Goal: Information Seeking & Learning: Learn about a topic

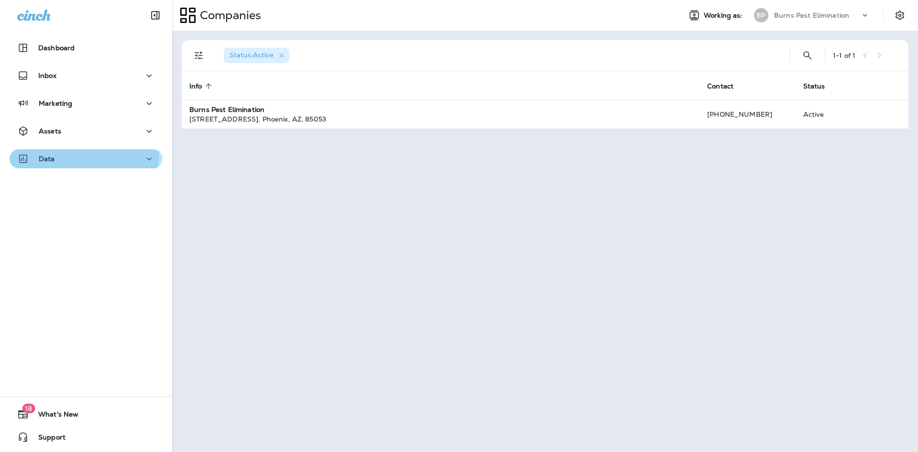
click at [70, 155] on div "Data" at bounding box center [86, 159] width 138 height 12
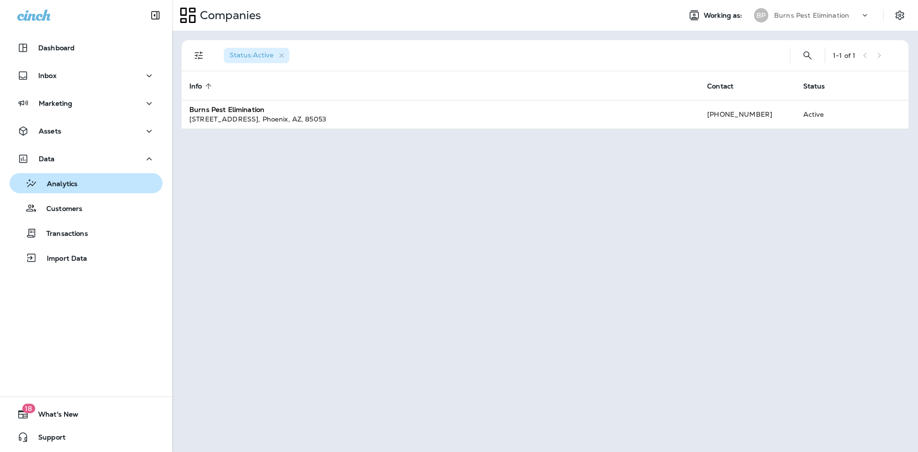
click at [83, 185] on div "Analytics" at bounding box center [85, 183] width 145 height 14
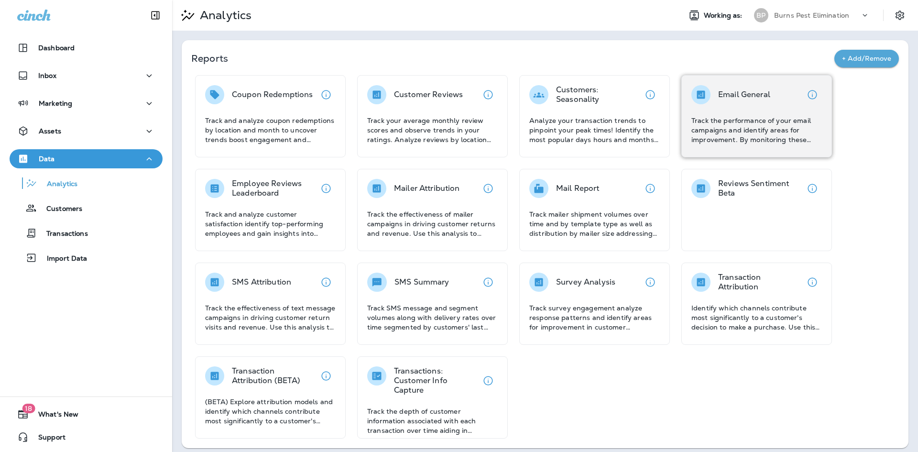
click at [726, 121] on p "Track the performance of your email campaigns and identify areas for improvemen…" at bounding box center [756, 130] width 130 height 29
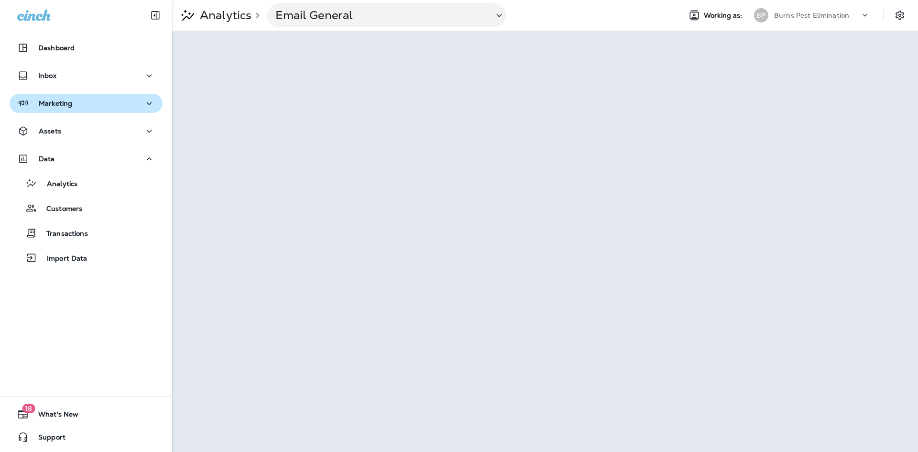
click at [131, 104] on div "Marketing" at bounding box center [86, 104] width 138 height 12
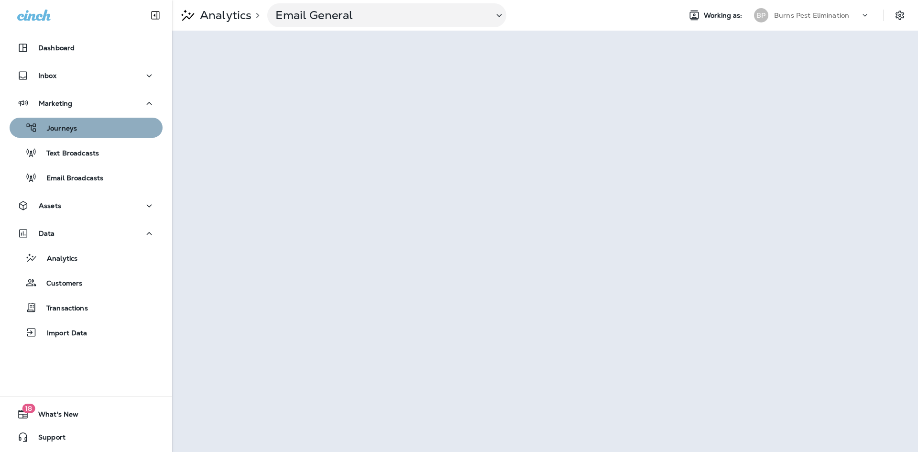
click at [116, 134] on div "Journeys" at bounding box center [85, 127] width 145 height 14
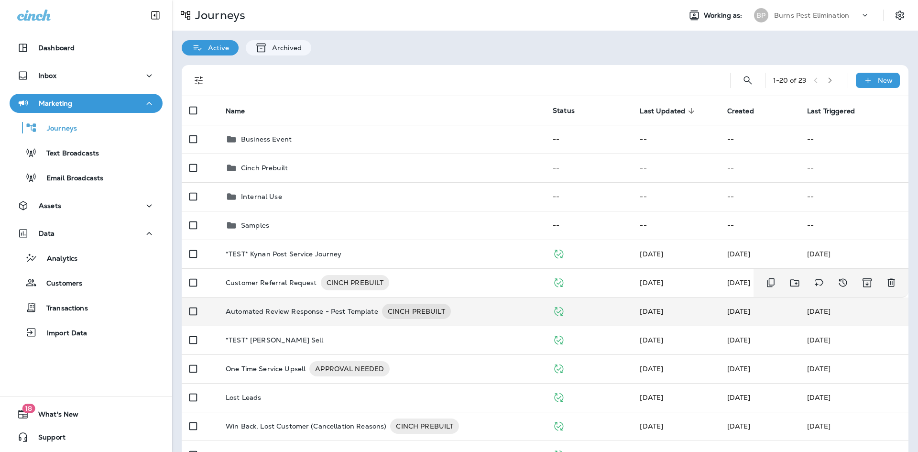
scroll to position [48, 0]
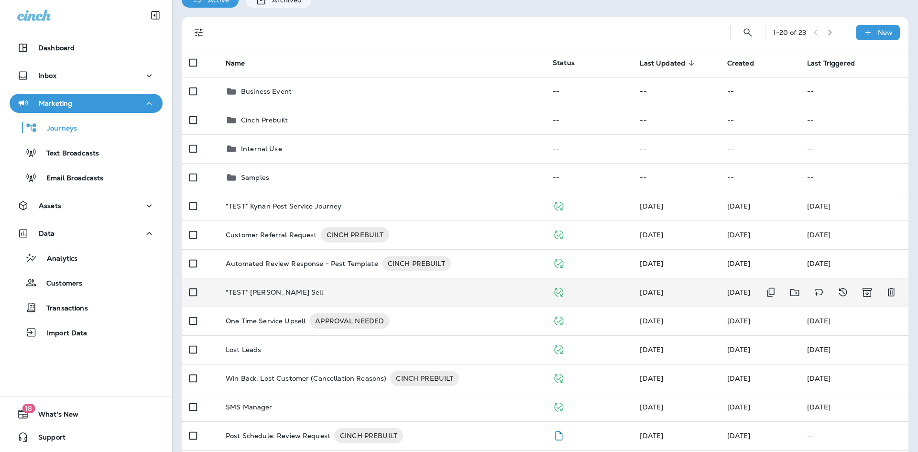
click at [380, 291] on div "*TEST* Kynan Cross Sell" at bounding box center [382, 292] width 312 height 8
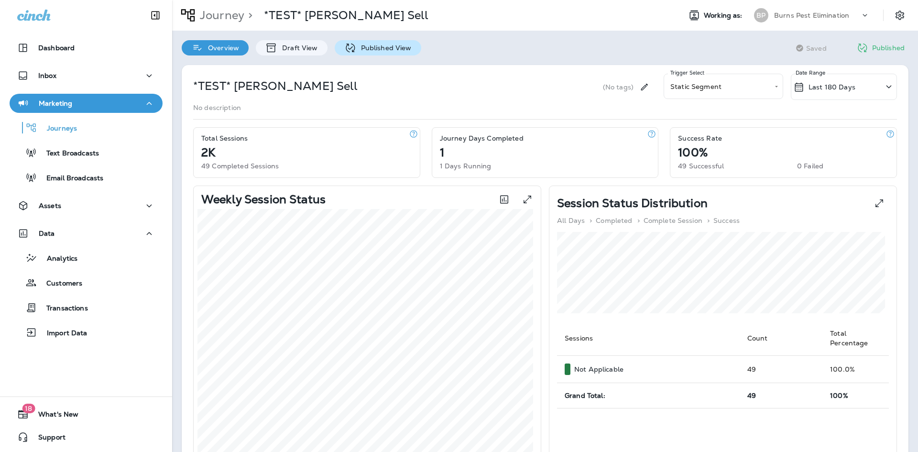
click at [374, 43] on div "Published View" at bounding box center [378, 47] width 87 height 15
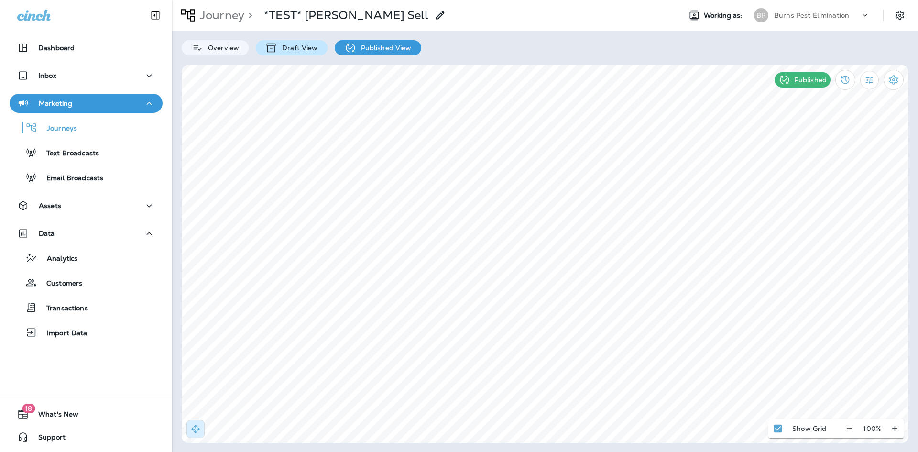
click at [316, 52] on div "Draft View" at bounding box center [291, 47] width 71 height 15
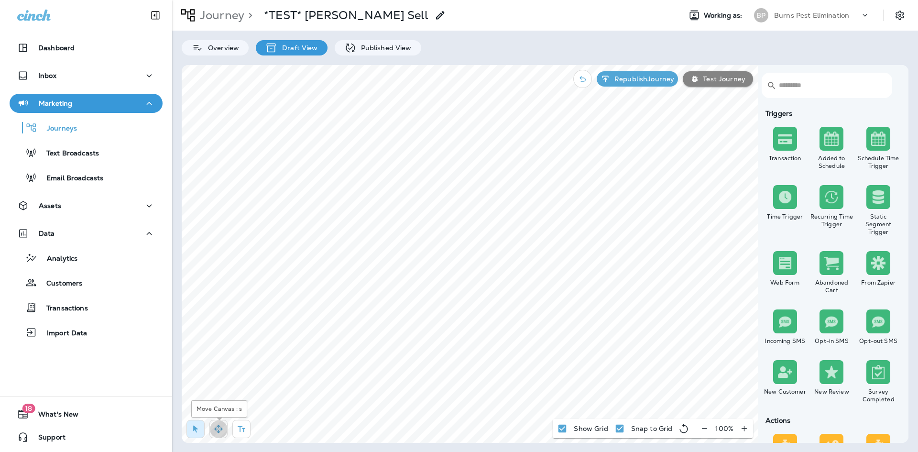
click at [210, 434] on button "button" at bounding box center [218, 429] width 18 height 18
select select "****"
click at [554, 272] on button at bounding box center [557, 270] width 11 height 11
click at [196, 433] on icon "button" at bounding box center [196, 429] width 10 height 10
click at [212, 428] on button "button" at bounding box center [218, 429] width 18 height 18
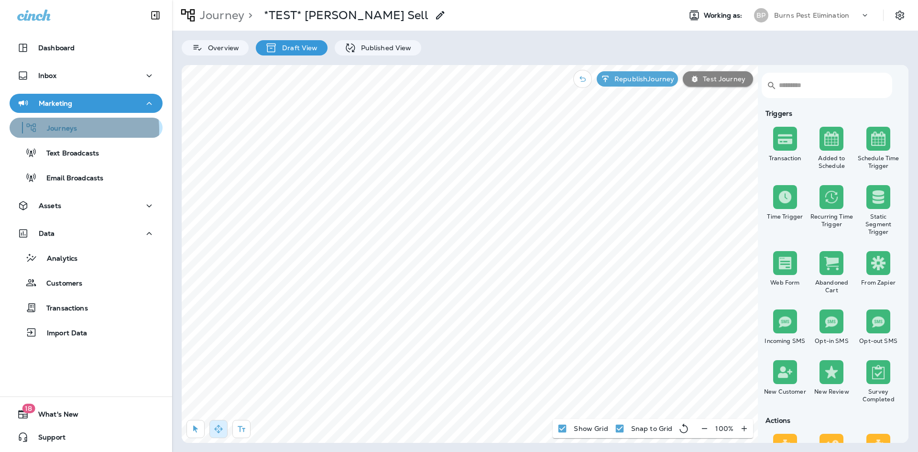
click at [73, 130] on p "Journeys" at bounding box center [57, 128] width 40 height 9
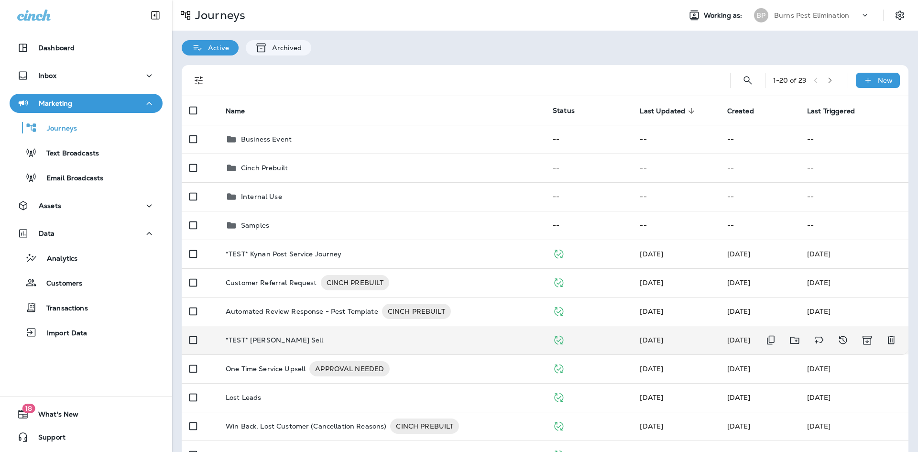
click at [394, 334] on td "*TEST* Kynan Cross Sell" at bounding box center [381, 339] width 327 height 29
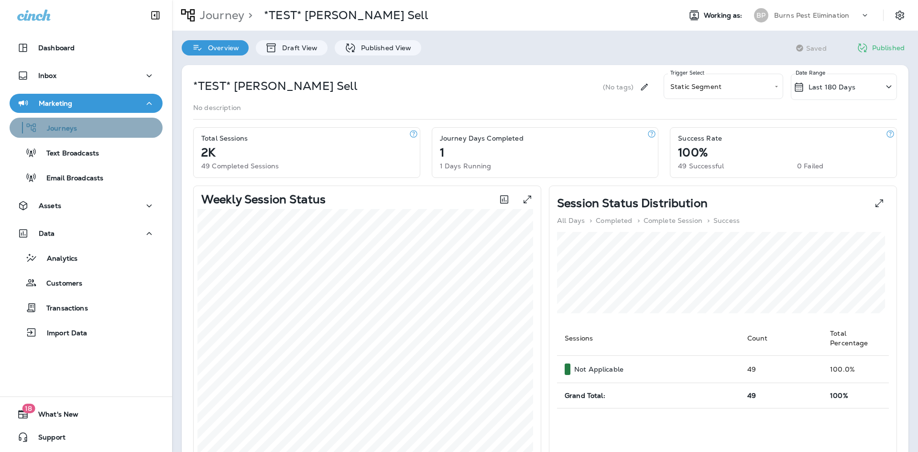
click at [94, 127] on div "Journeys" at bounding box center [85, 127] width 145 height 14
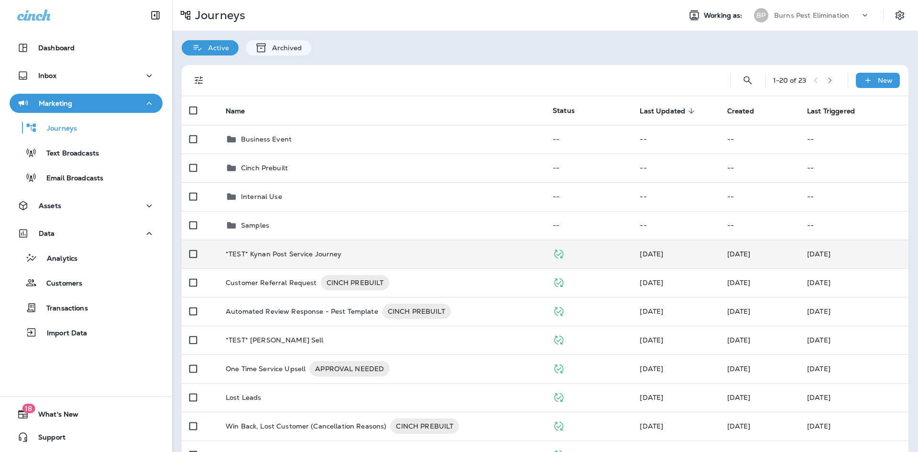
click at [306, 259] on td "*TEST* Kynan Post Service Journey" at bounding box center [381, 253] width 327 height 29
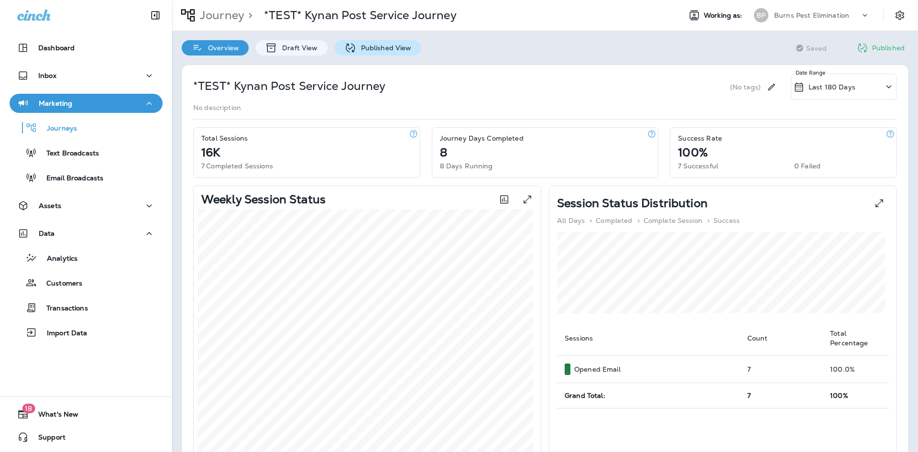
click at [362, 47] on p "Published View" at bounding box center [383, 48] width 55 height 8
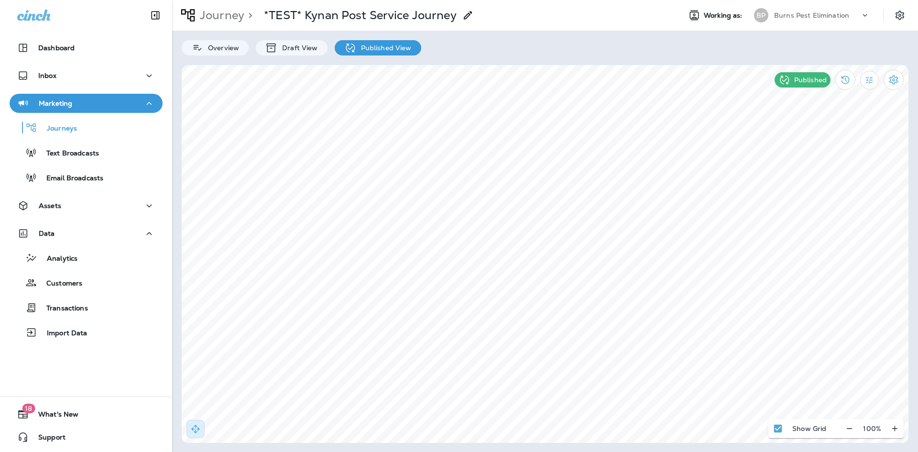
select select "**********"
click at [662, 91] on icon at bounding box center [660, 90] width 6 height 6
click at [66, 235] on div "Data" at bounding box center [86, 234] width 138 height 12
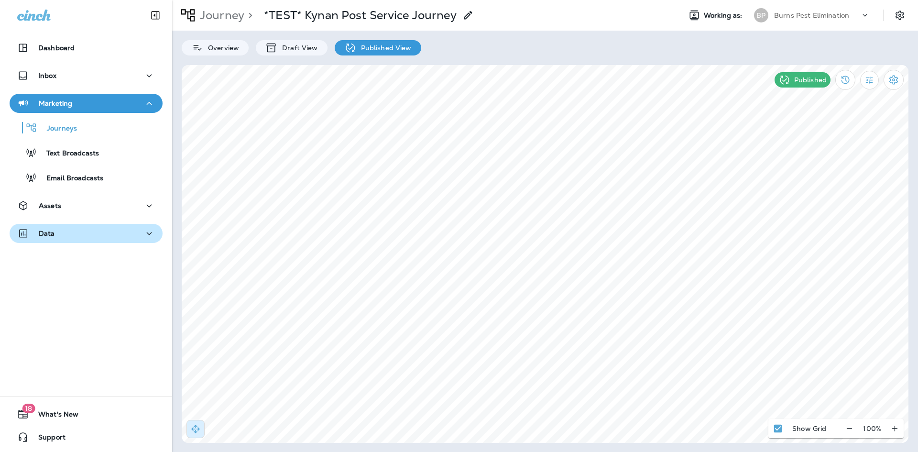
click at [66, 235] on div "Data" at bounding box center [86, 234] width 138 height 12
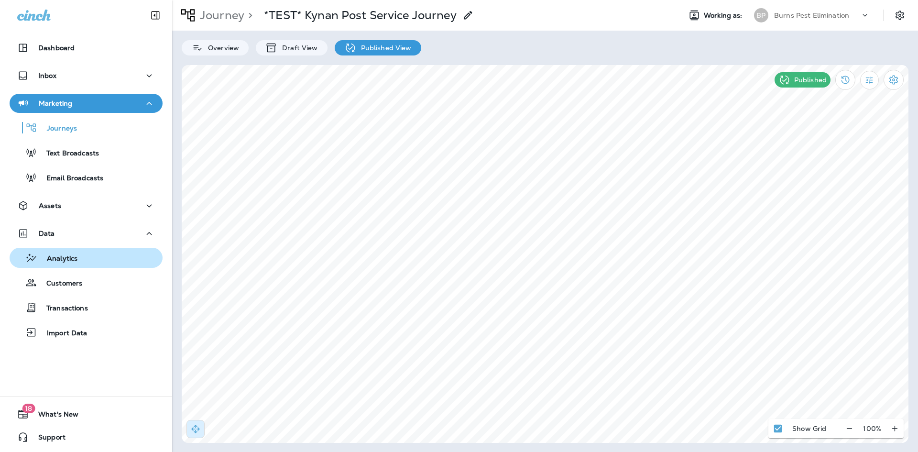
click at [64, 259] on p "Analytics" at bounding box center [57, 258] width 40 height 9
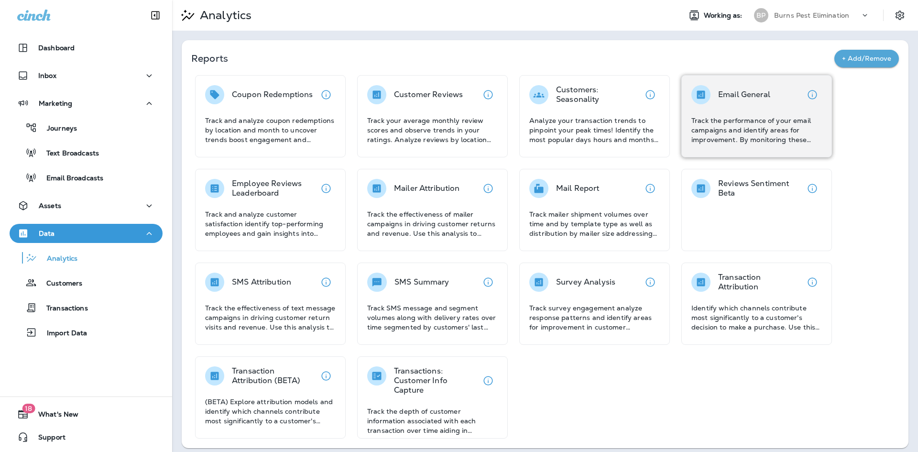
click at [708, 107] on div "Email General Track the performance of your email campaigns and identify areas …" at bounding box center [756, 114] width 130 height 59
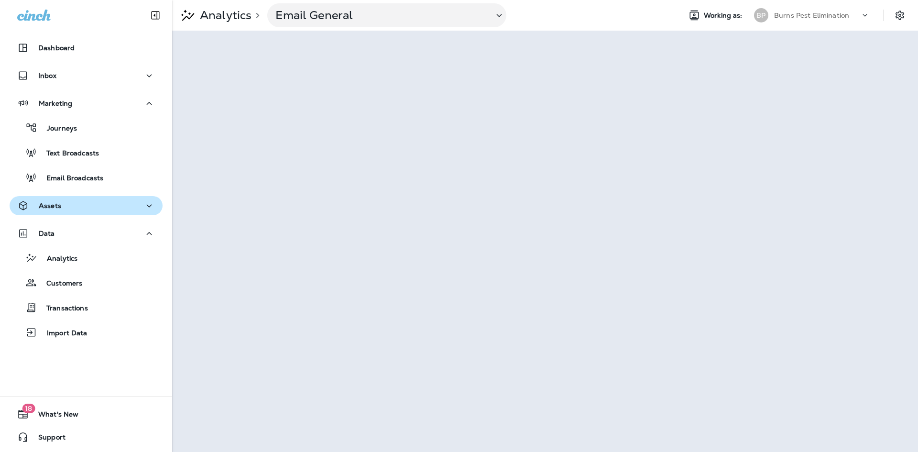
click at [135, 206] on div "Assets" at bounding box center [86, 206] width 138 height 12
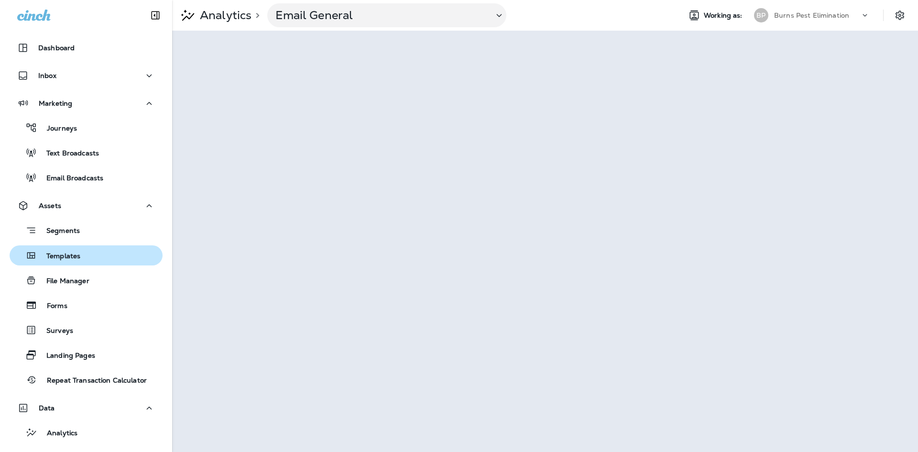
click at [87, 251] on div "Templates" at bounding box center [85, 255] width 145 height 14
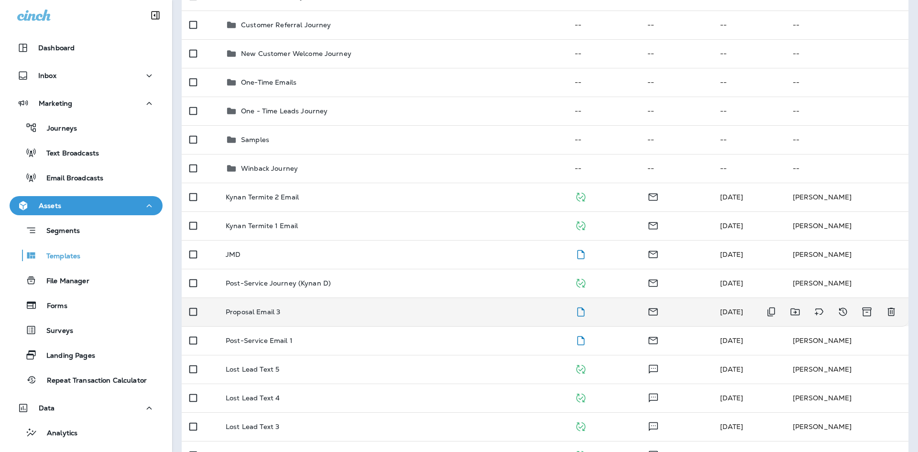
scroll to position [143, 0]
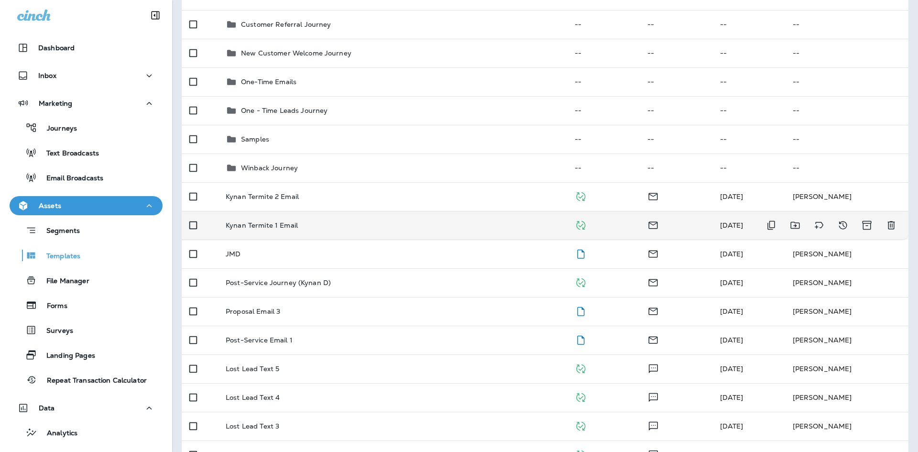
click at [358, 227] on div "Kynan Termite 1 Email" at bounding box center [393, 225] width 334 height 8
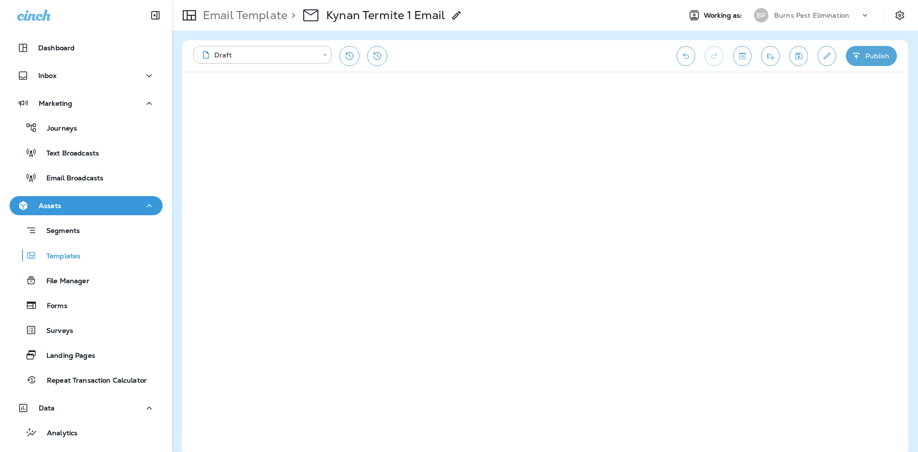
click at [425, 64] on div "**********" at bounding box center [430, 56] width 474 height 20
drag, startPoint x: 76, startPoint y: 133, endPoint x: 162, endPoint y: 117, distance: 88.0
click at [162, 117] on div "Marketing Journeys Text Broadcasts Email Broadcasts" at bounding box center [86, 143] width 172 height 98
click at [109, 130] on div "Journeys" at bounding box center [85, 127] width 145 height 14
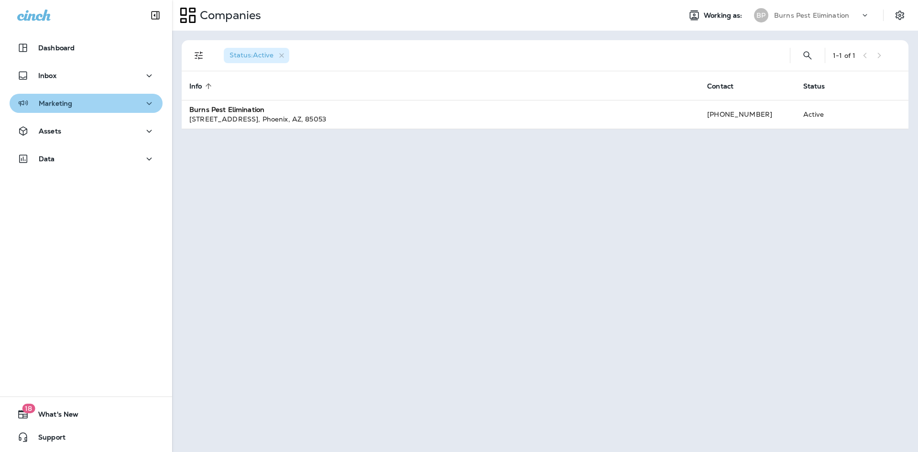
click at [143, 102] on icon "button" at bounding box center [148, 104] width 11 height 12
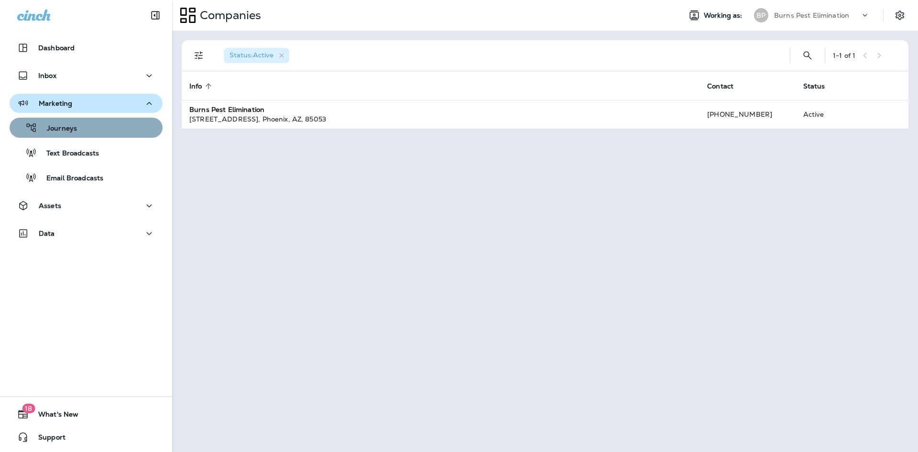
click at [126, 124] on div "Journeys" at bounding box center [85, 127] width 145 height 14
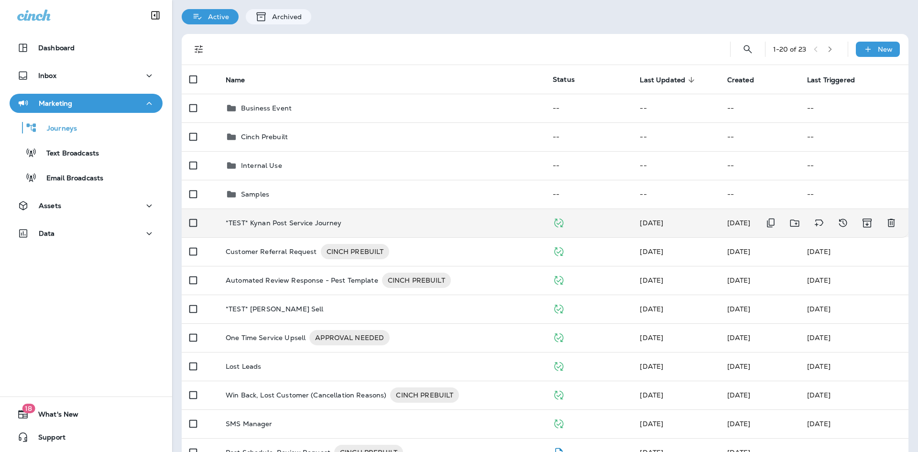
scroll to position [48, 0]
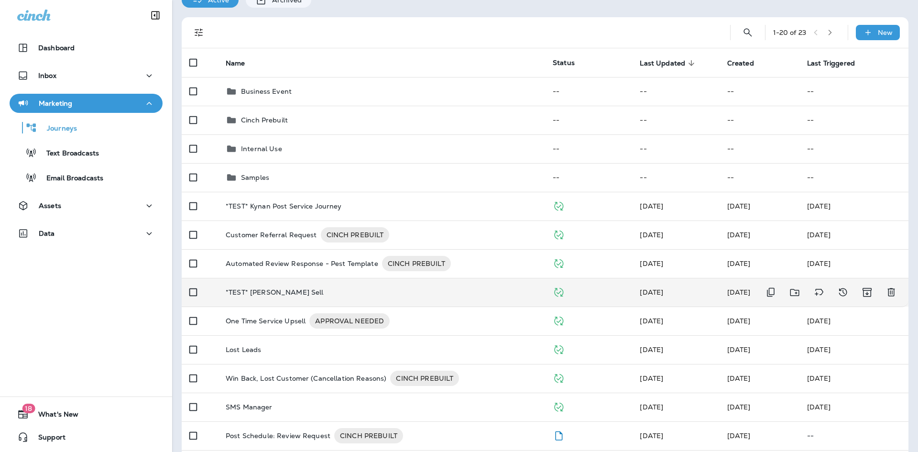
click at [298, 286] on td "*TEST* [PERSON_NAME] Sell" at bounding box center [381, 292] width 327 height 29
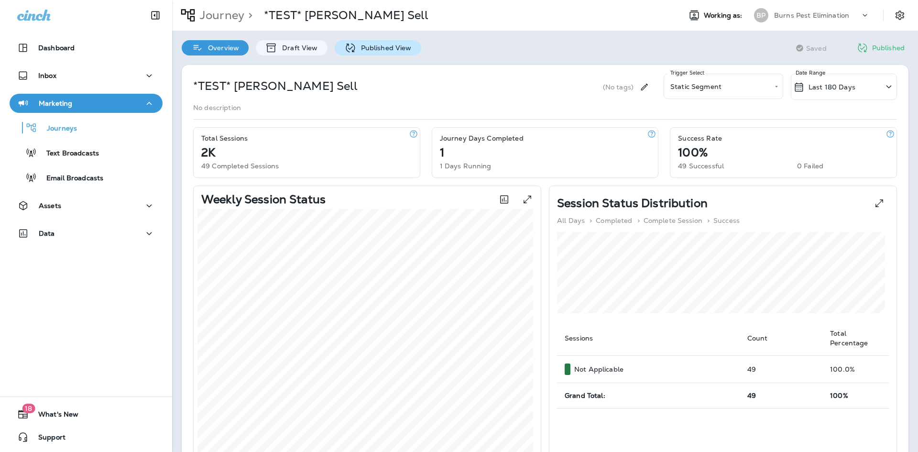
click at [344, 47] on icon at bounding box center [350, 48] width 12 height 12
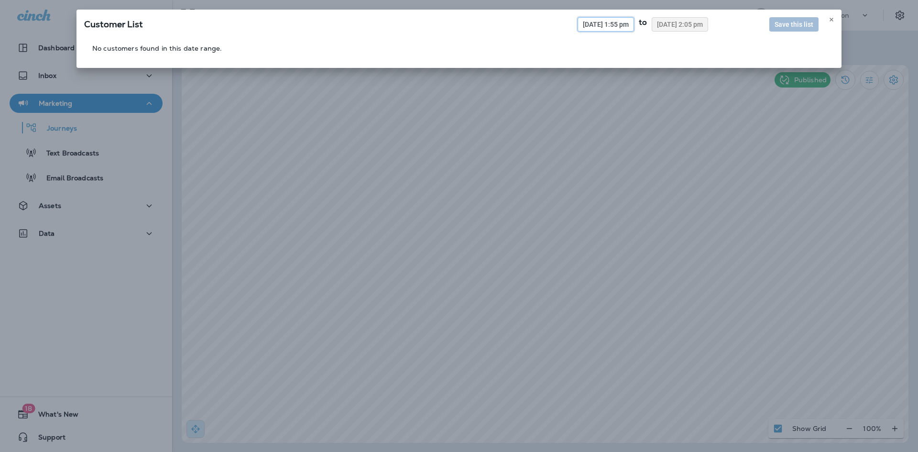
click at [584, 31] on button "08/08/2025 1:55 pm" at bounding box center [605, 24] width 56 height 14
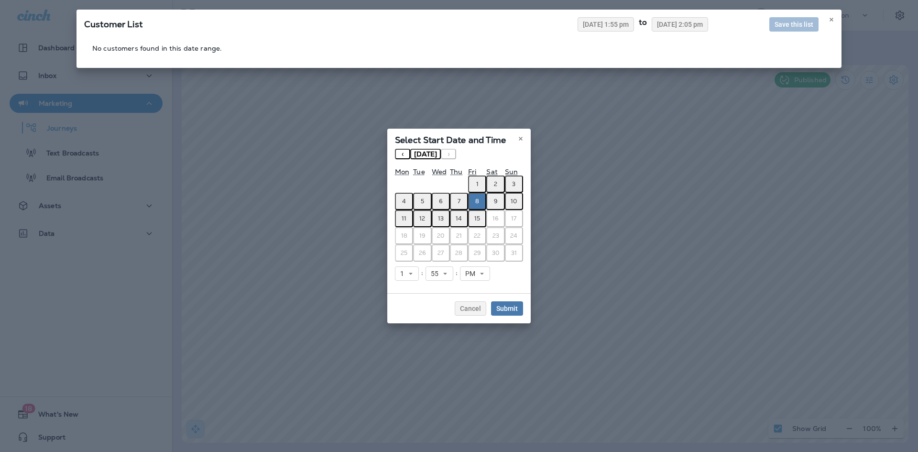
click at [399, 156] on button "‹" at bounding box center [402, 154] width 15 height 11
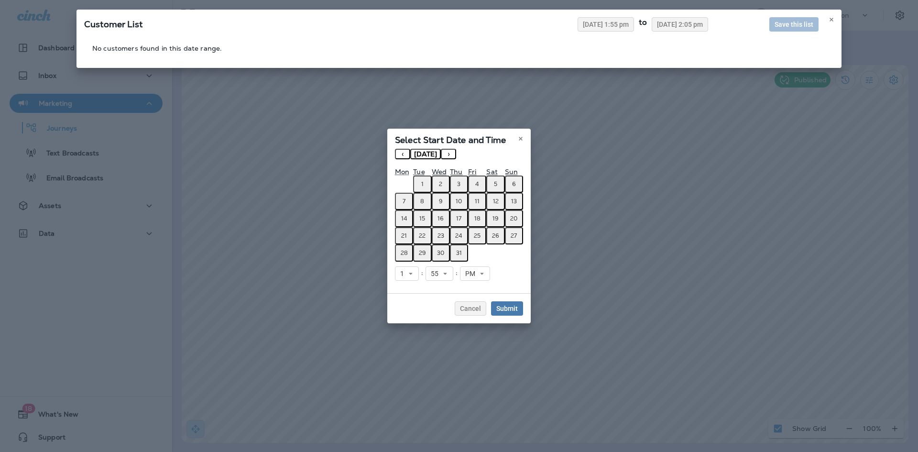
click at [456, 236] on abbr "24" at bounding box center [458, 236] width 7 height 8
click at [494, 308] on button "Submit" at bounding box center [507, 308] width 32 height 14
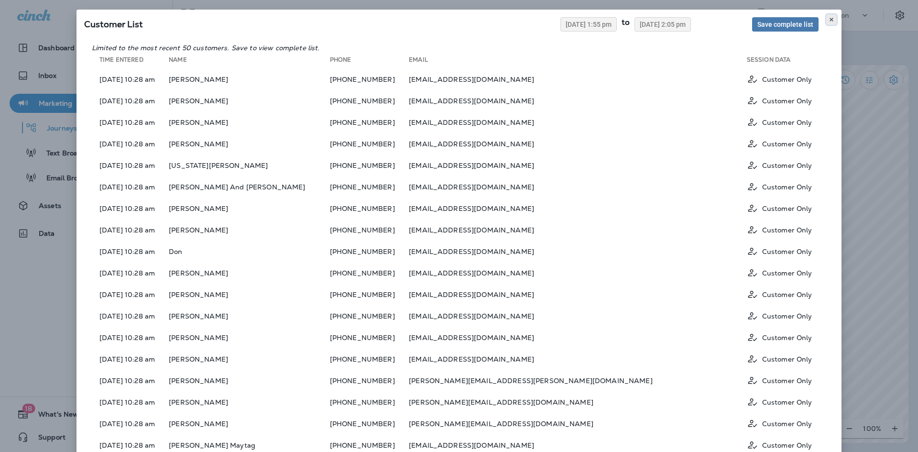
click at [832, 22] on button at bounding box center [831, 19] width 11 height 11
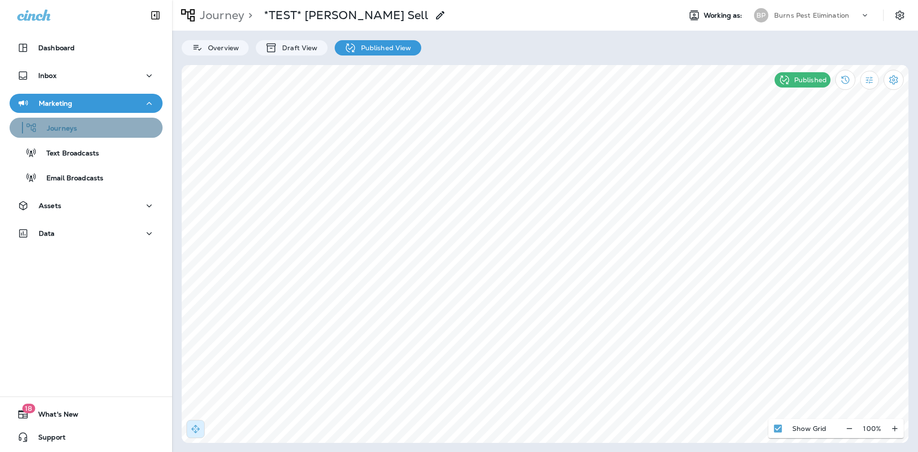
click at [95, 136] on button "Journeys" at bounding box center [86, 128] width 153 height 20
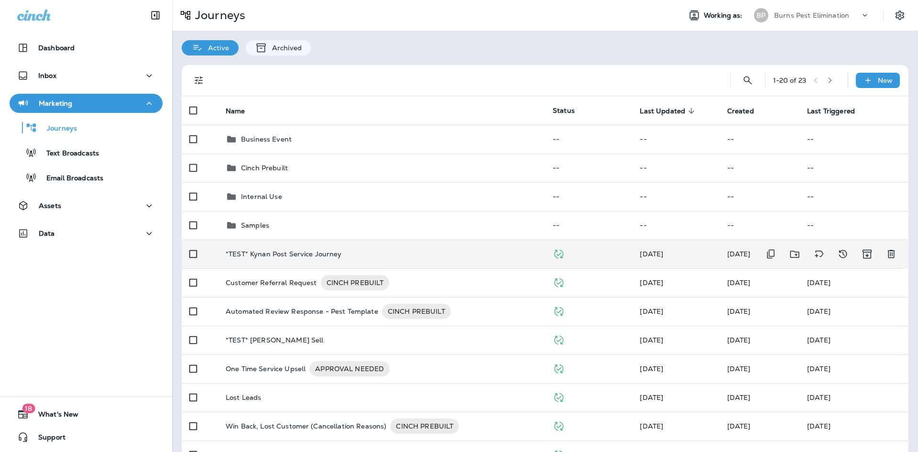
click at [297, 249] on td "*TEST* Kynan Post Service Journey" at bounding box center [381, 253] width 327 height 29
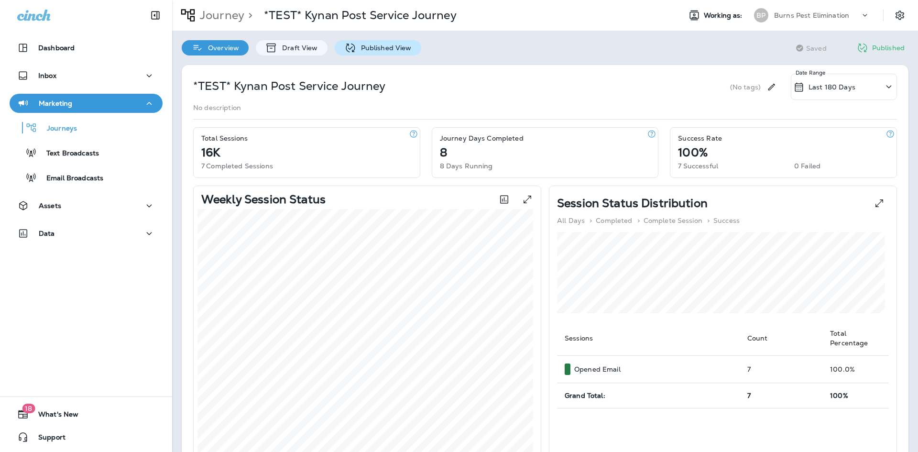
click at [400, 54] on div "Published View" at bounding box center [378, 47] width 87 height 15
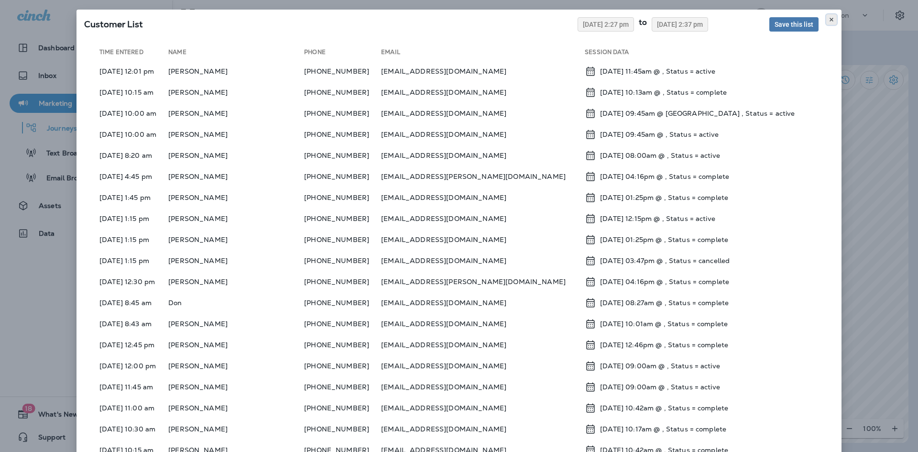
click at [831, 19] on button at bounding box center [831, 19] width 11 height 11
click at [597, 25] on span "08/08/2025 2:27 pm" at bounding box center [606, 24] width 46 height 7
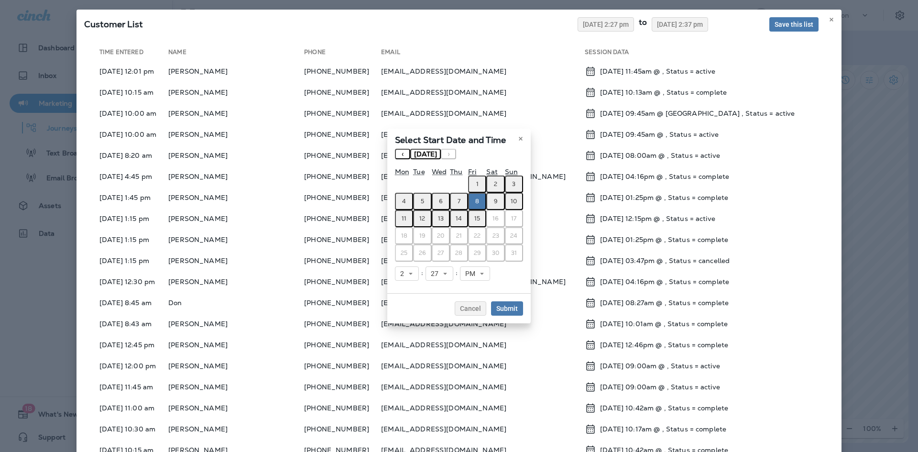
click at [401, 152] on button "‹" at bounding box center [402, 154] width 15 height 11
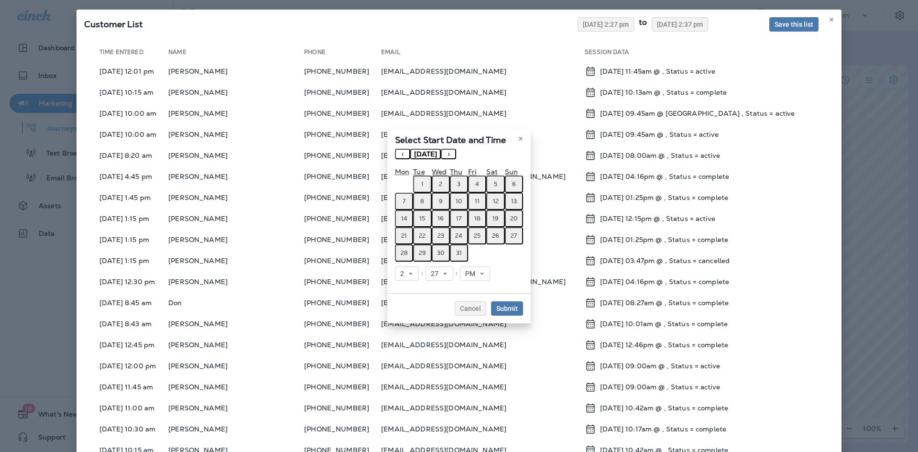
click at [458, 220] on abbr "17" at bounding box center [458, 219] width 5 height 8
click at [498, 310] on span "Submit" at bounding box center [507, 308] width 22 height 7
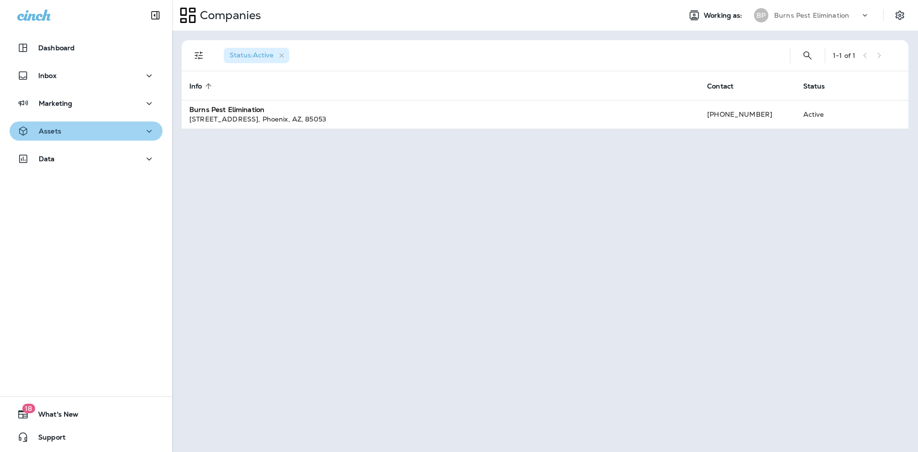
click at [91, 136] on div "Assets" at bounding box center [86, 131] width 138 height 12
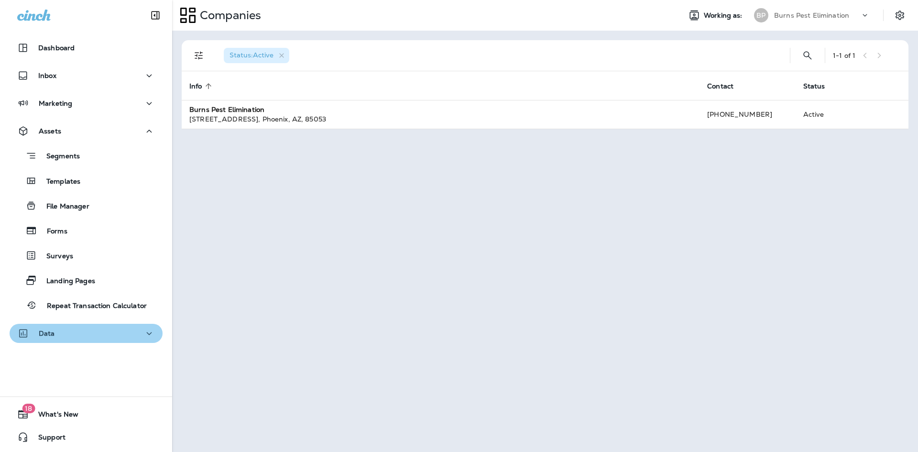
click at [124, 328] on div "Data" at bounding box center [86, 333] width 138 height 12
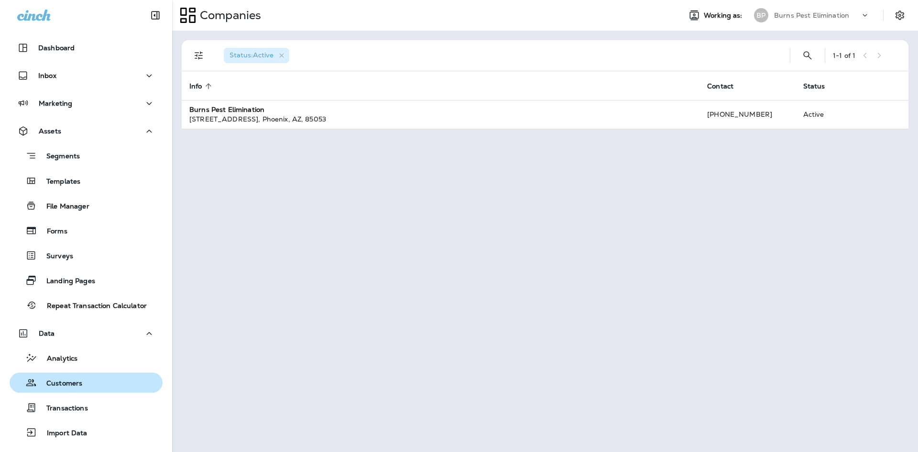
click at [95, 381] on div "Customers" at bounding box center [85, 382] width 145 height 14
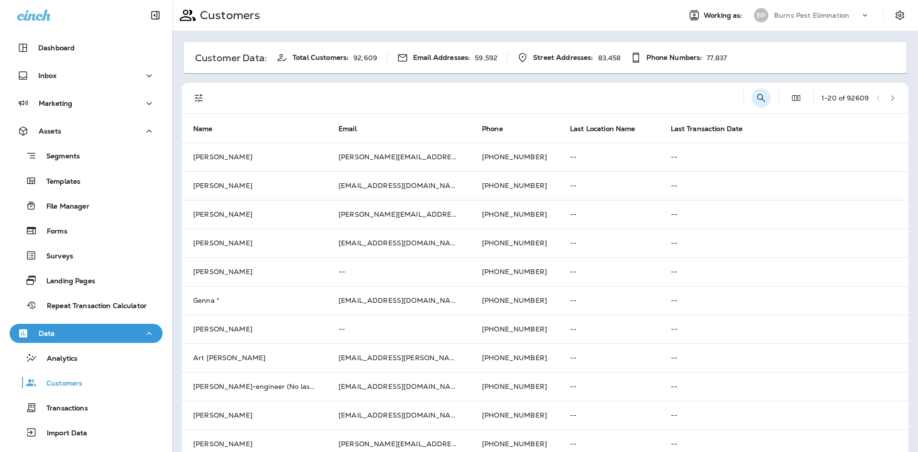
click at [758, 100] on button "Search Customers" at bounding box center [760, 97] width 19 height 19
click at [735, 97] on input "text" at bounding box center [711, 97] width 99 height 25
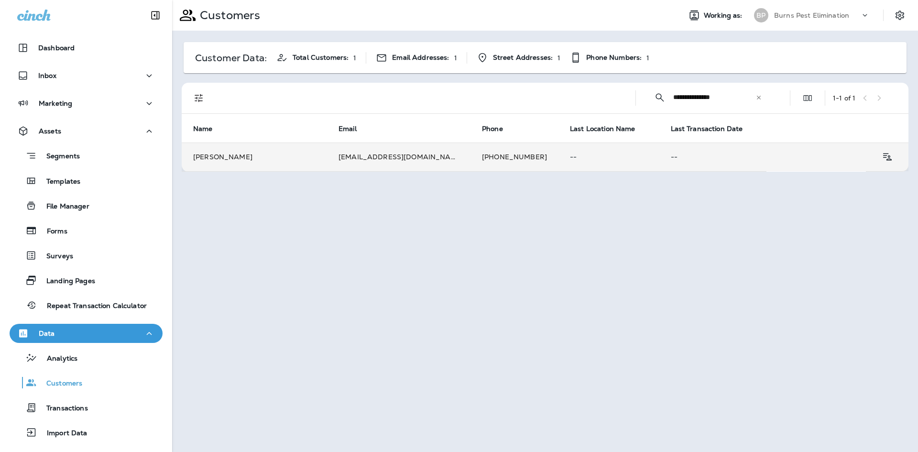
type input "**********"
click at [558, 167] on td "--" at bounding box center [608, 156] width 101 height 29
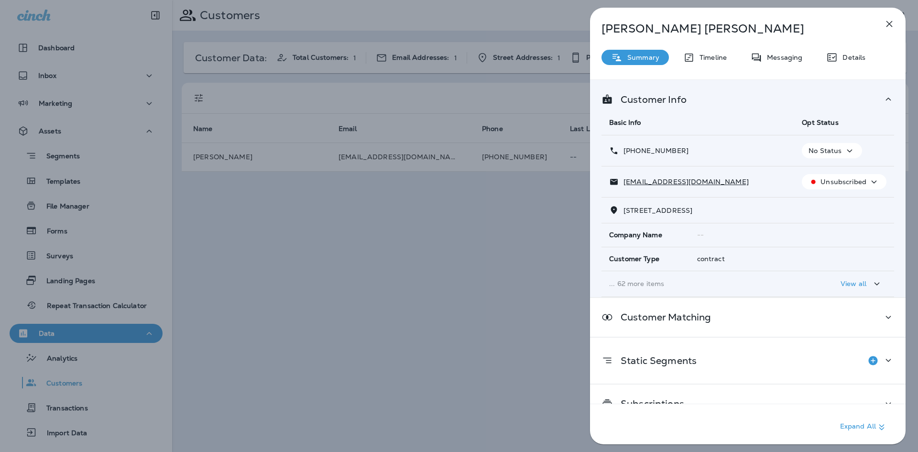
click at [652, 280] on p "... 62 more items" at bounding box center [697, 284] width 177 height 8
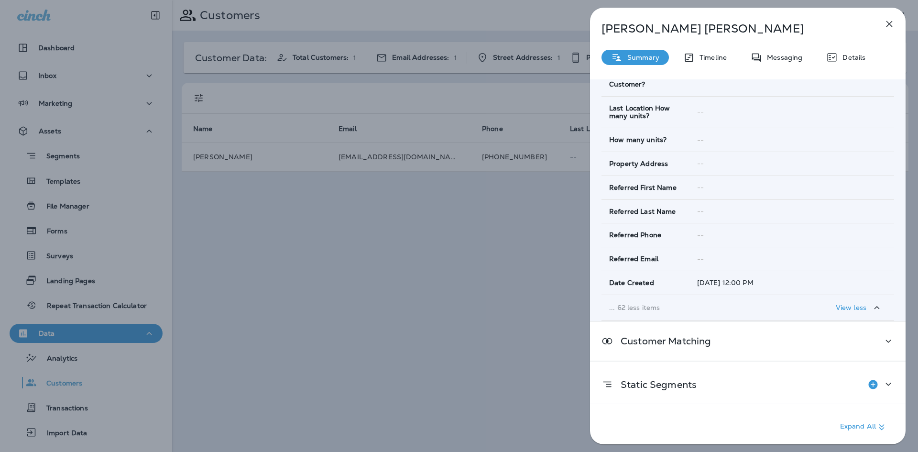
scroll to position [1663, 0]
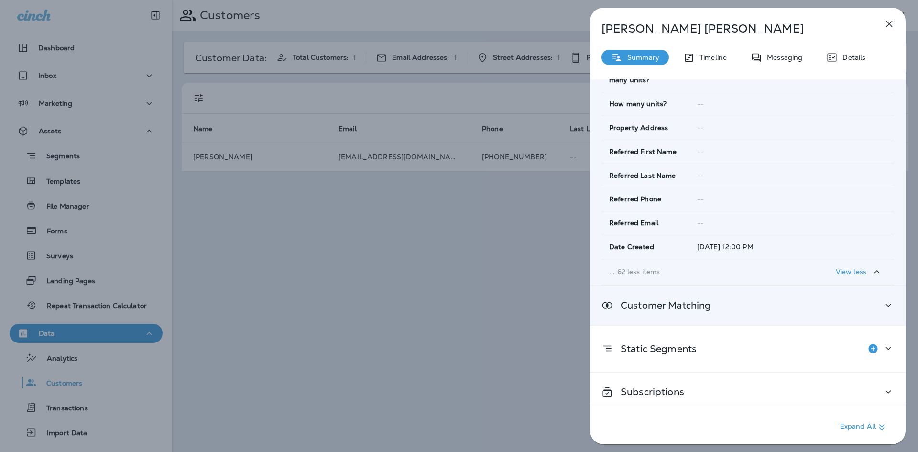
click at [794, 286] on div "Customer Matching" at bounding box center [747, 305] width 315 height 39
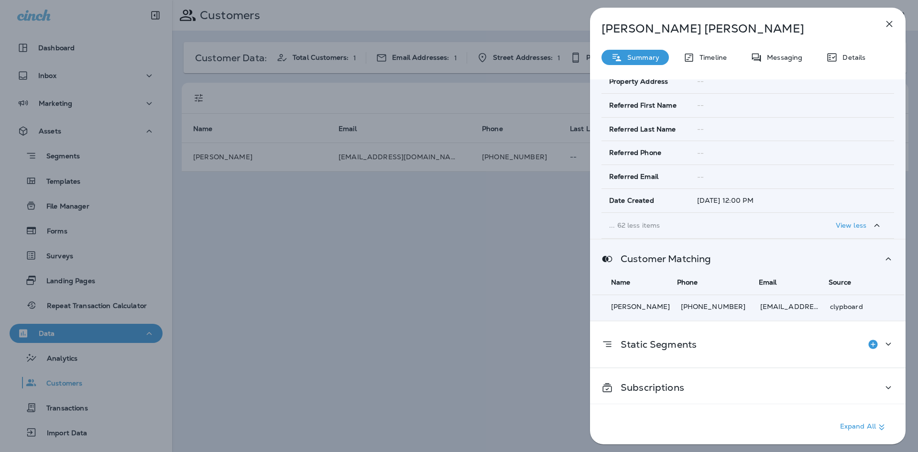
scroll to position [1710, 0]
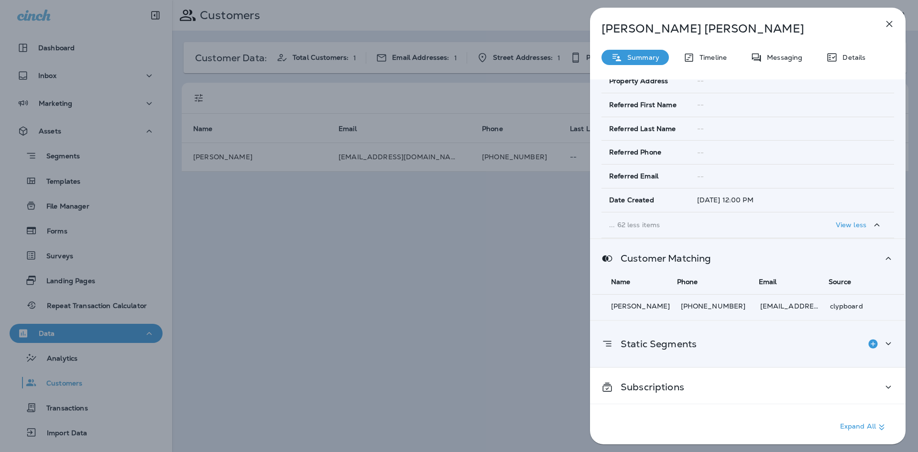
click at [778, 334] on div "Static Segments" at bounding box center [747, 343] width 293 height 19
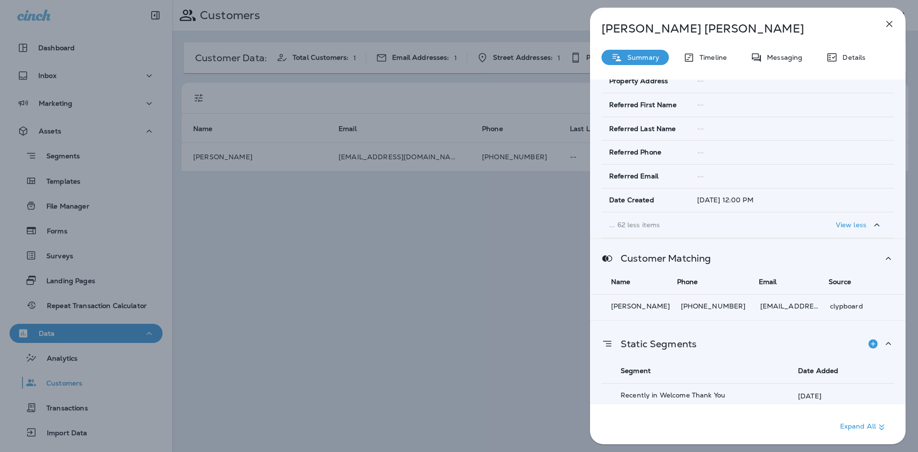
scroll to position [1752, 0]
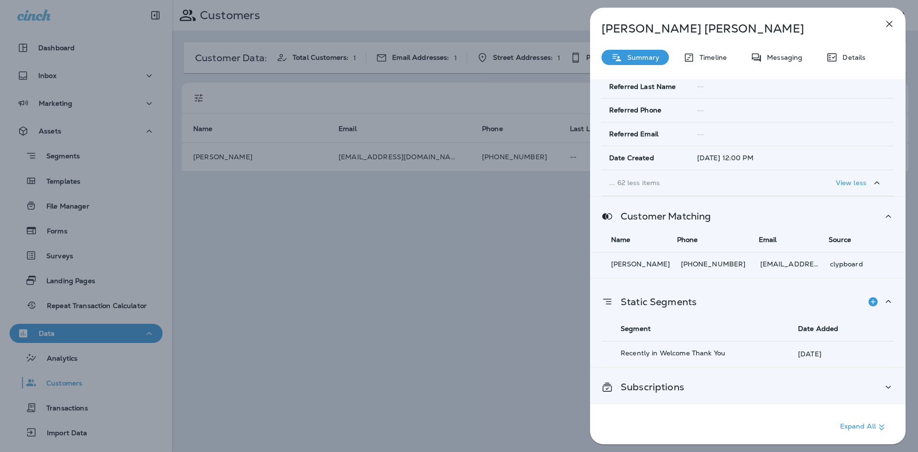
click at [751, 381] on div "Subscriptions" at bounding box center [747, 387] width 293 height 12
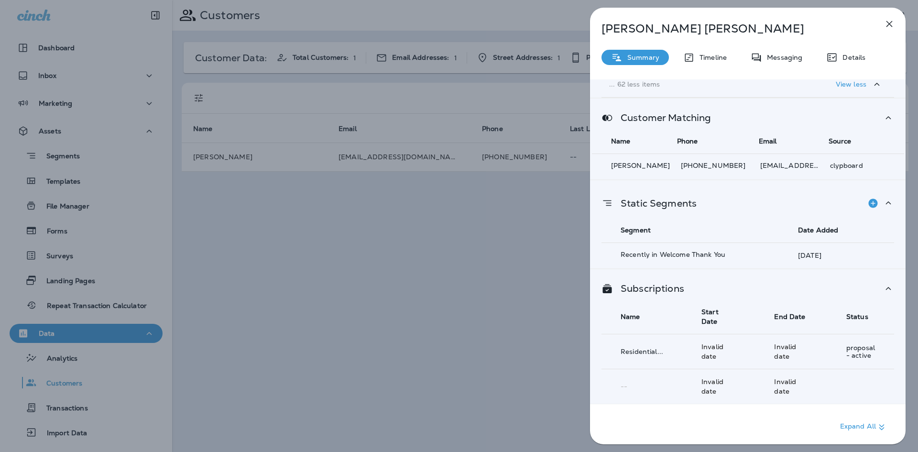
scroll to position [1918, 0]
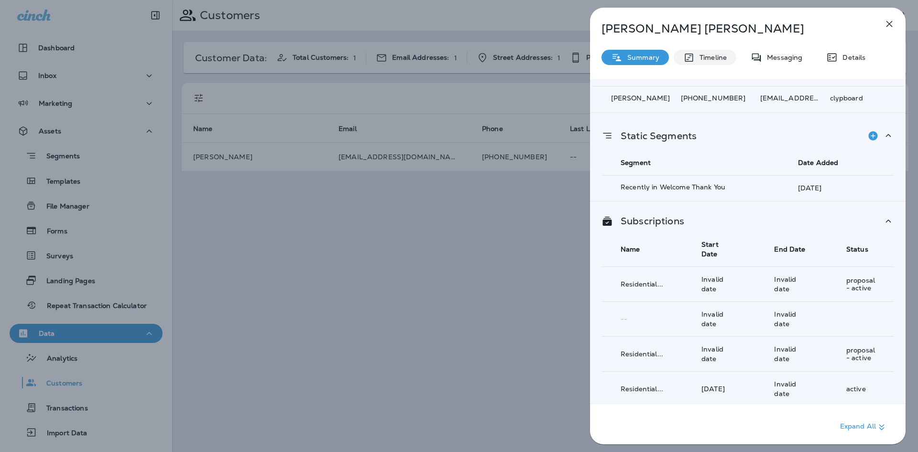
click at [726, 51] on div "Timeline" at bounding box center [704, 57] width 63 height 15
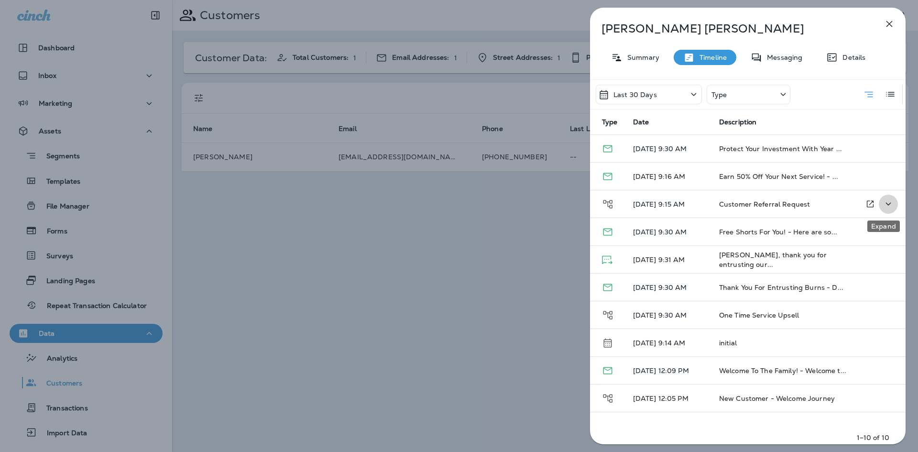
click at [882, 203] on icon "Expand" at bounding box center [887, 204] width 11 height 12
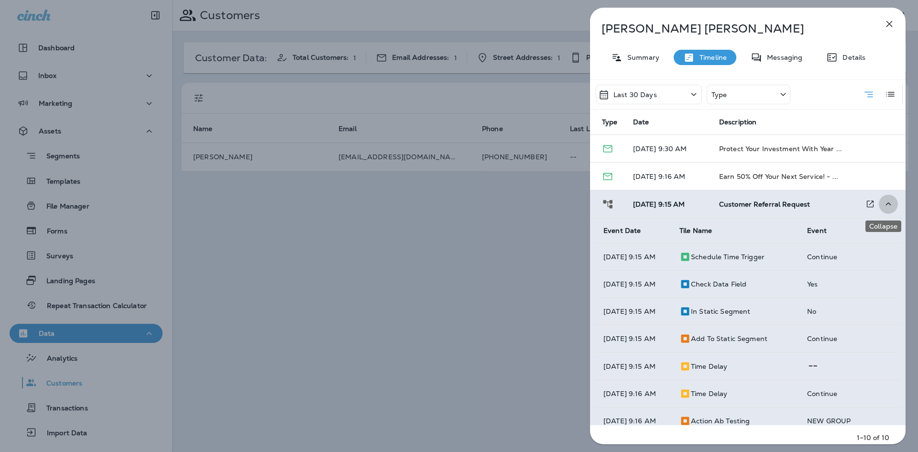
click at [882, 203] on icon "Collapse" at bounding box center [887, 204] width 11 height 12
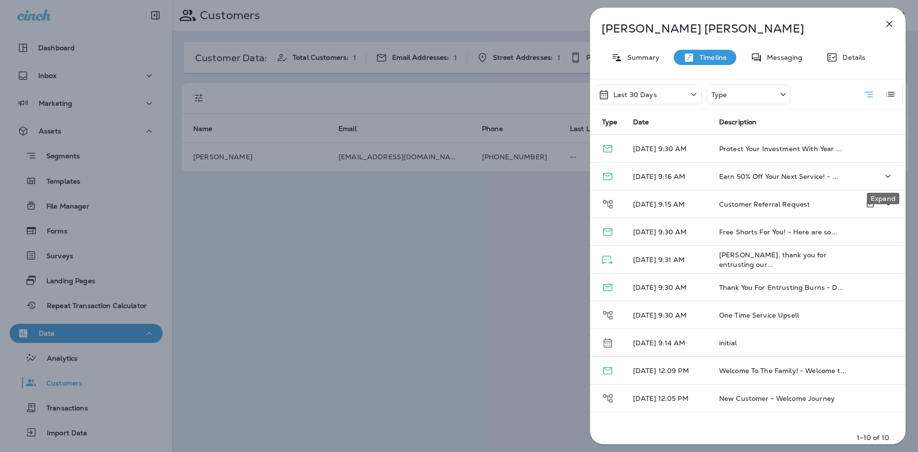
click at [885, 177] on icon "Expand" at bounding box center [887, 176] width 5 height 3
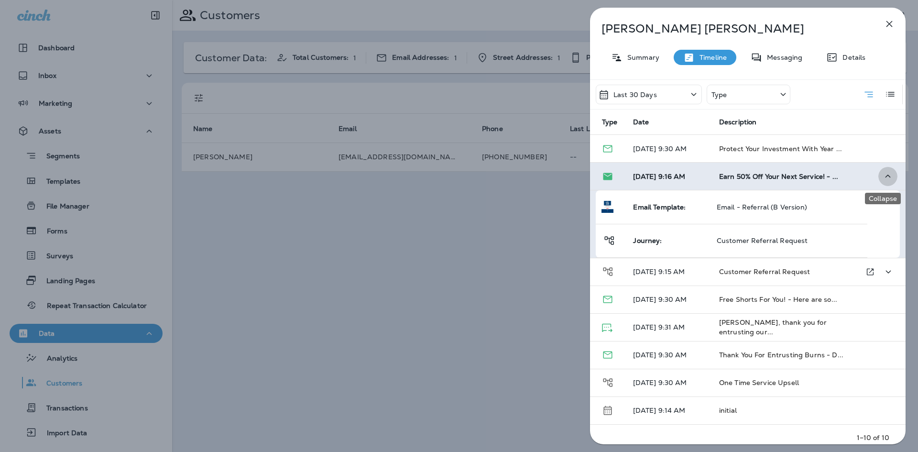
click at [887, 173] on icon "Collapse" at bounding box center [887, 176] width 11 height 12
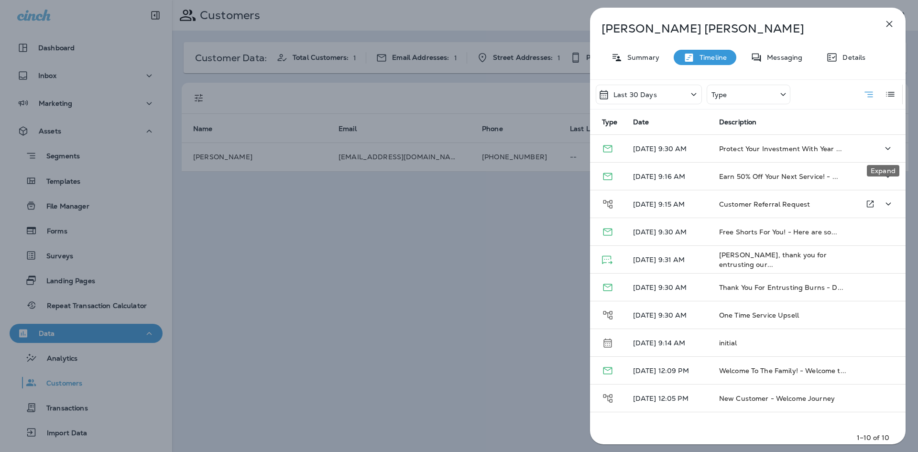
click at [882, 147] on icon "Expand" at bounding box center [887, 148] width 11 height 12
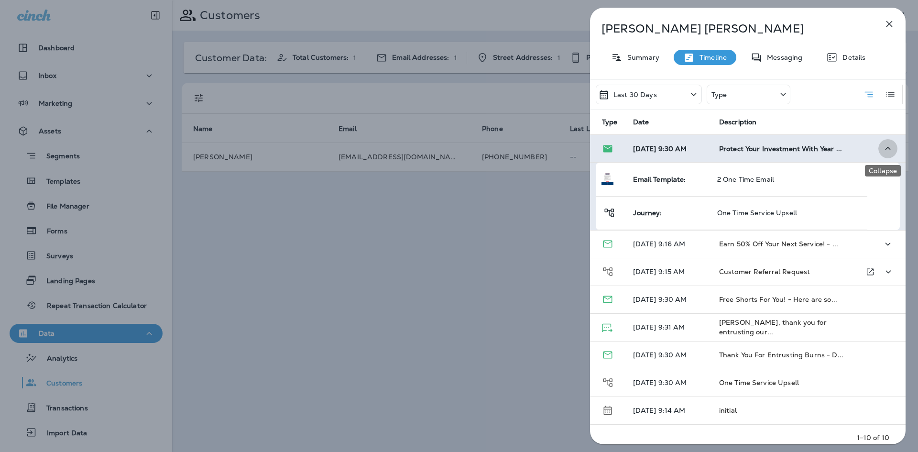
click at [882, 147] on icon "Collapse" at bounding box center [887, 148] width 11 height 12
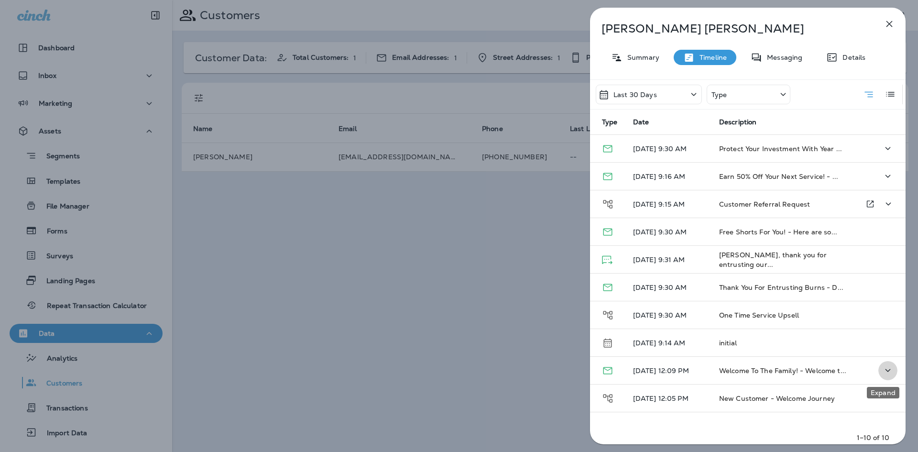
click at [882, 370] on icon "Expand" at bounding box center [887, 370] width 11 height 12
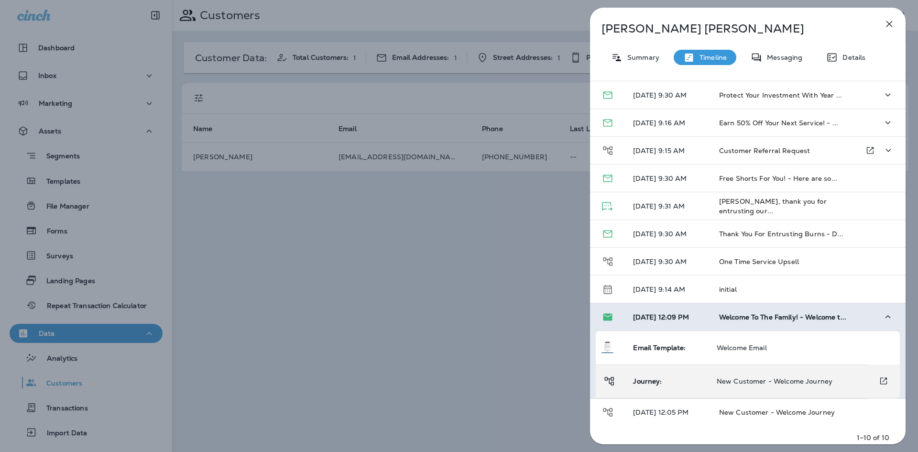
scroll to position [55, 0]
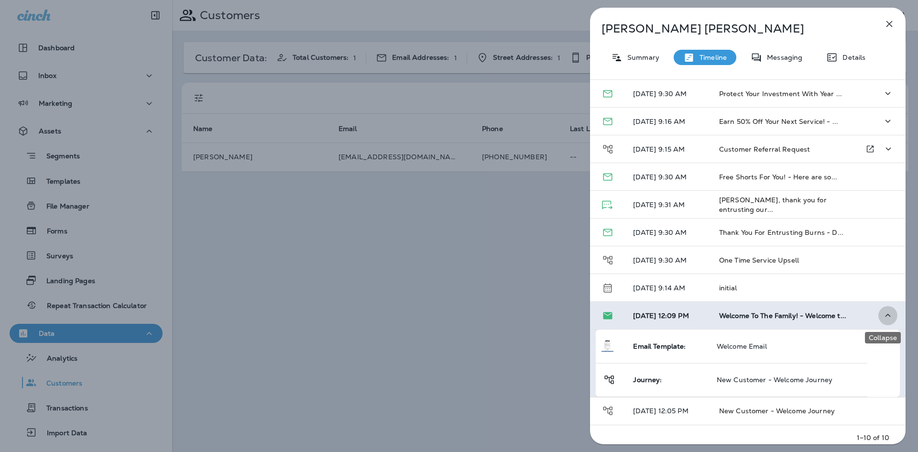
click at [882, 317] on icon "Collapse" at bounding box center [887, 315] width 11 height 12
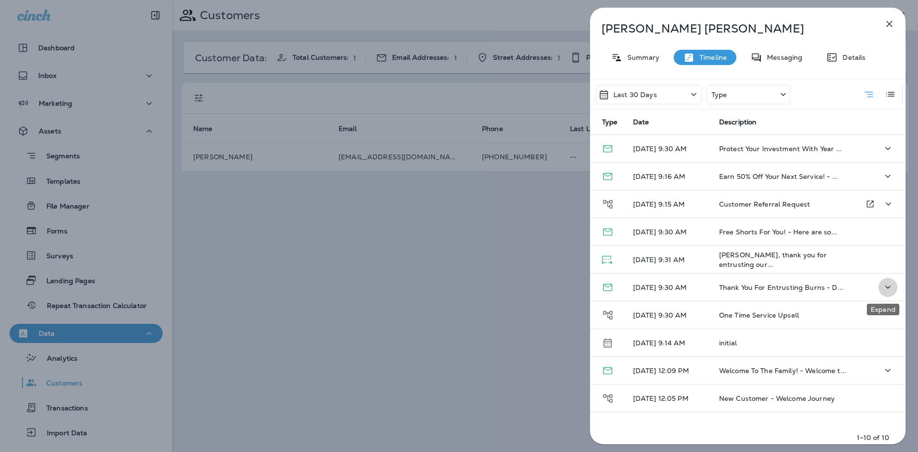
click at [885, 286] on icon "Expand" at bounding box center [887, 287] width 5 height 3
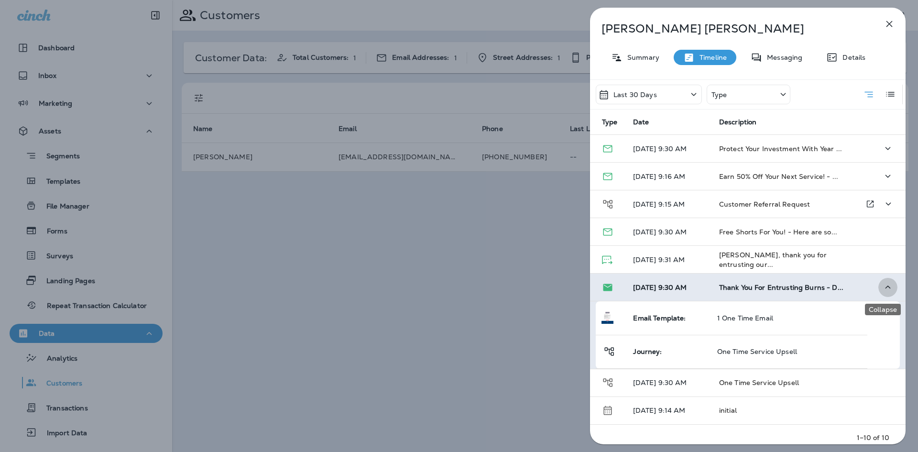
click at [882, 286] on icon "Collapse" at bounding box center [887, 287] width 11 height 12
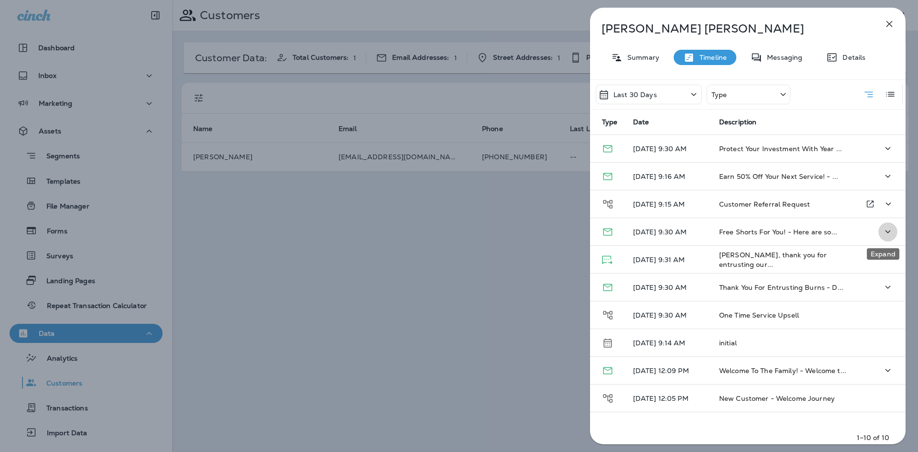
click at [882, 235] on icon "Expand" at bounding box center [887, 232] width 11 height 12
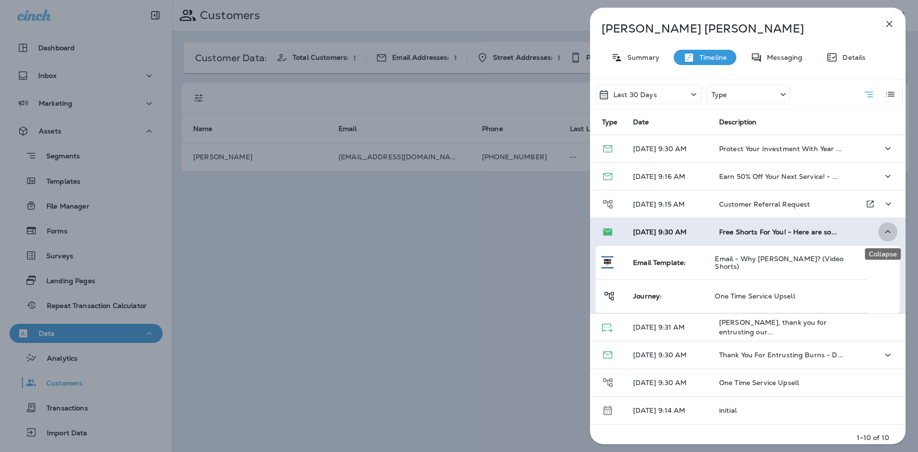
click at [882, 235] on icon "Collapse" at bounding box center [887, 232] width 11 height 12
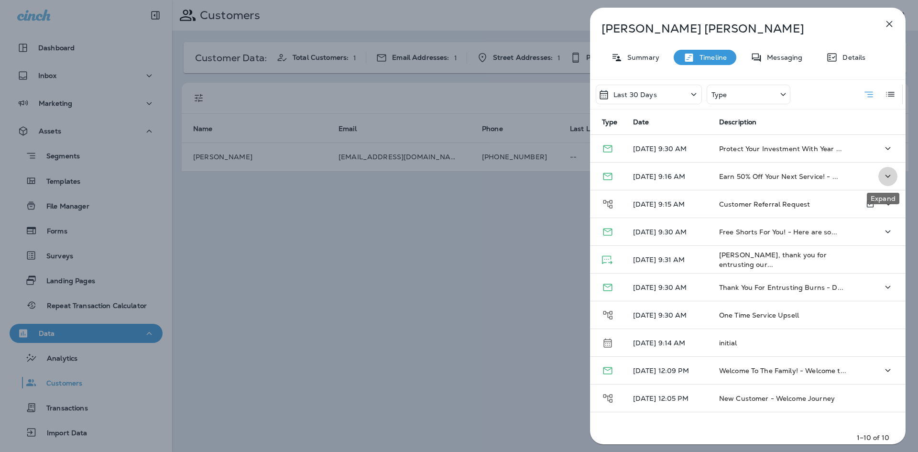
click at [886, 173] on icon "Expand" at bounding box center [887, 176] width 11 height 12
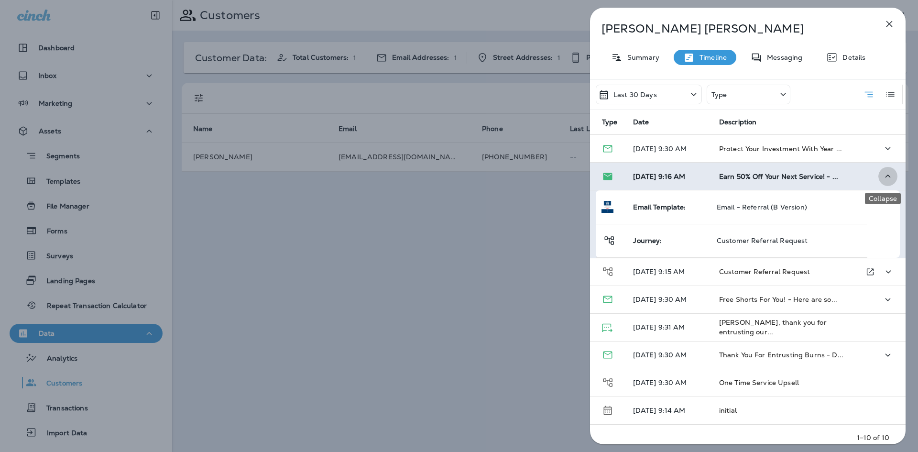
click at [886, 173] on icon "Collapse" at bounding box center [887, 176] width 11 height 12
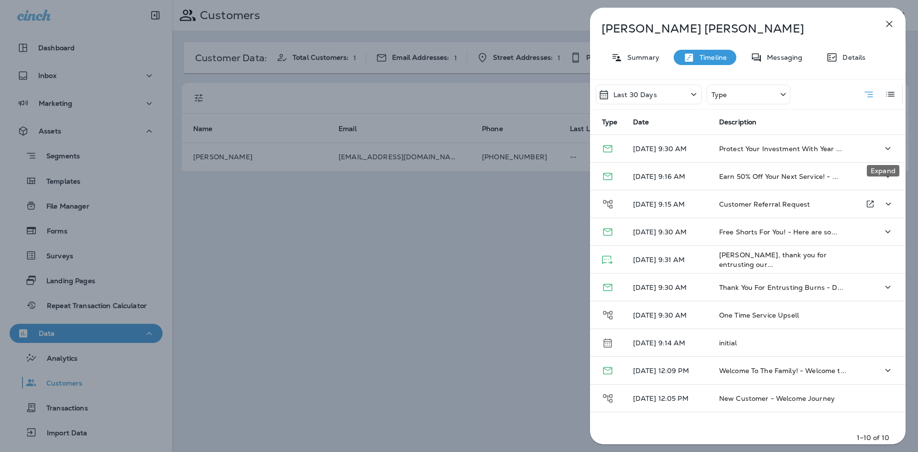
click at [882, 150] on icon "Expand" at bounding box center [887, 148] width 11 height 12
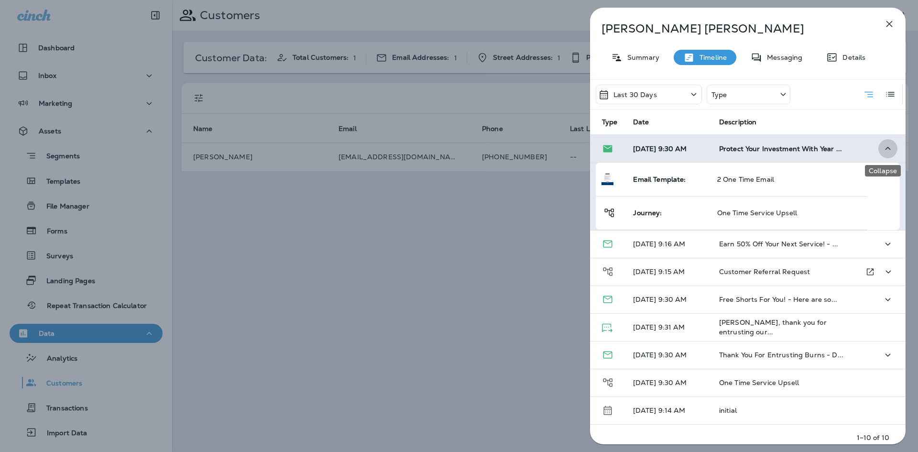
click at [882, 150] on icon "Collapse" at bounding box center [887, 148] width 11 height 12
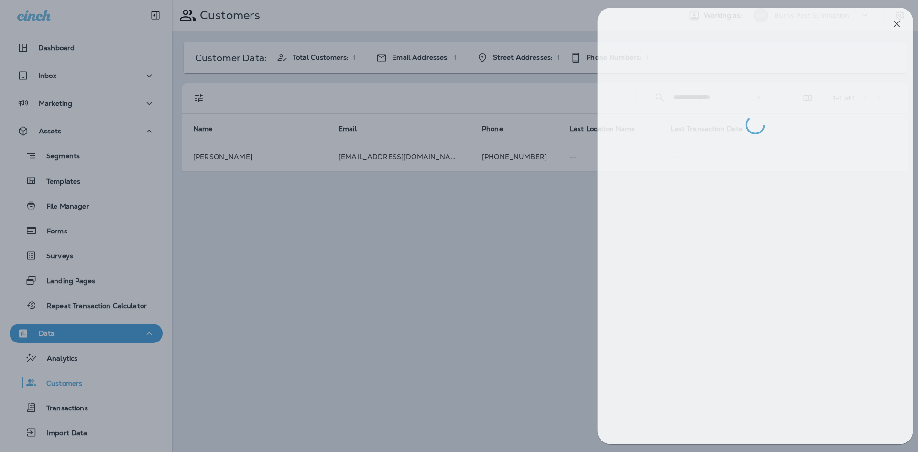
click at [477, 317] on div at bounding box center [467, 226] width 918 height 452
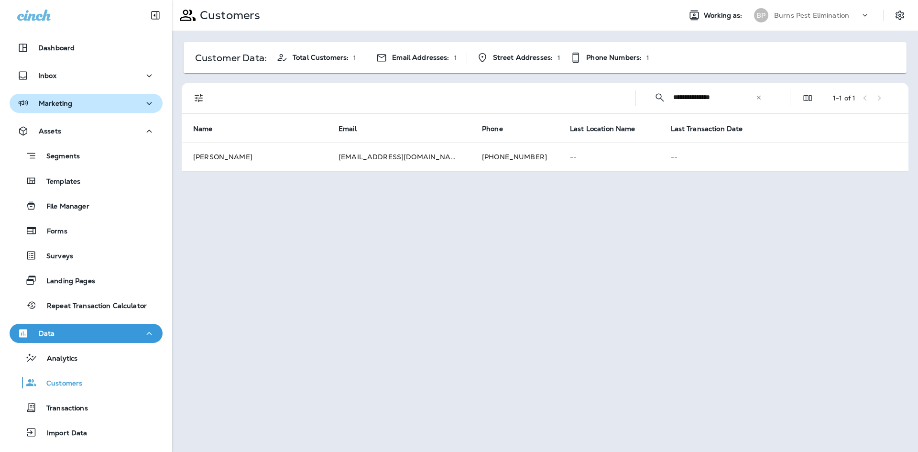
click at [121, 100] on div "Marketing" at bounding box center [86, 104] width 138 height 12
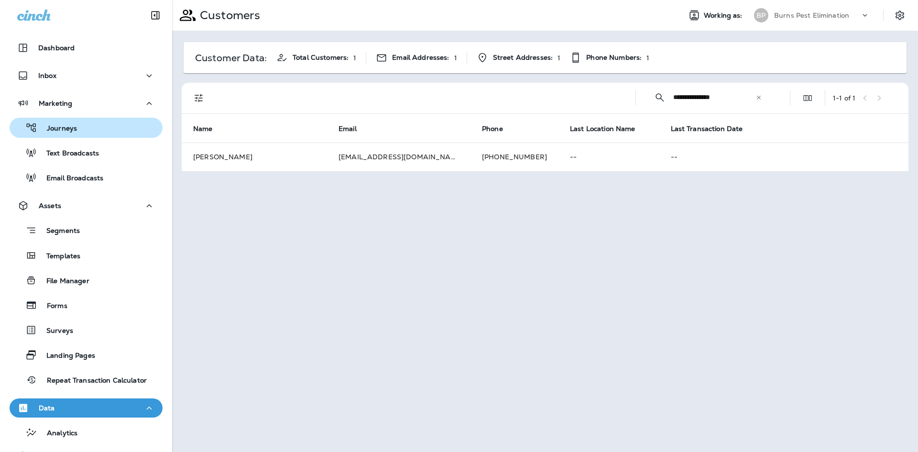
click at [87, 128] on div "Journeys" at bounding box center [85, 127] width 145 height 14
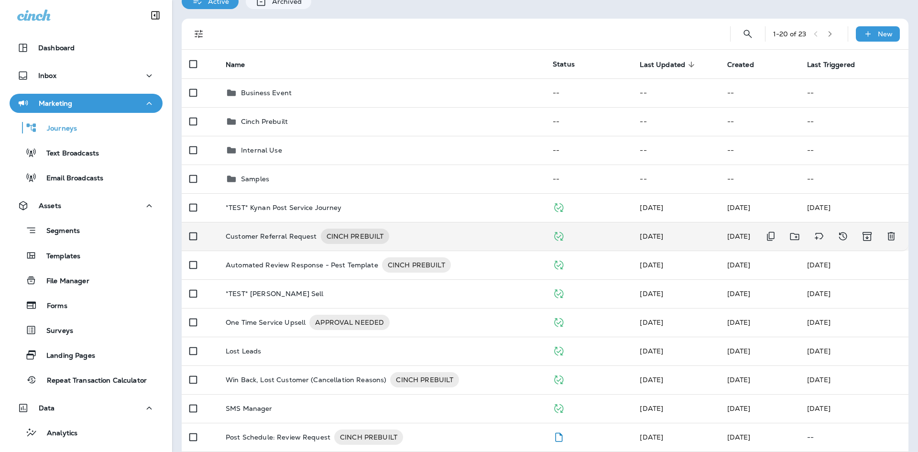
scroll to position [48, 0]
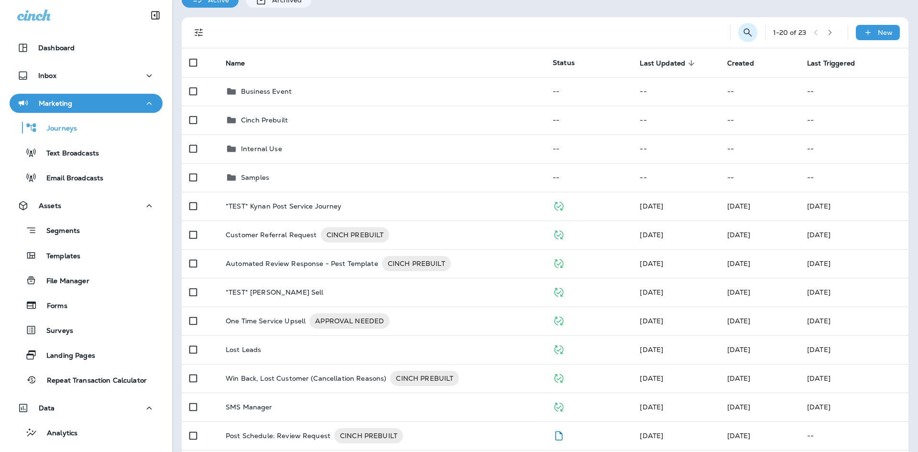
click at [742, 34] on icon "Search Journeys" at bounding box center [747, 32] width 11 height 11
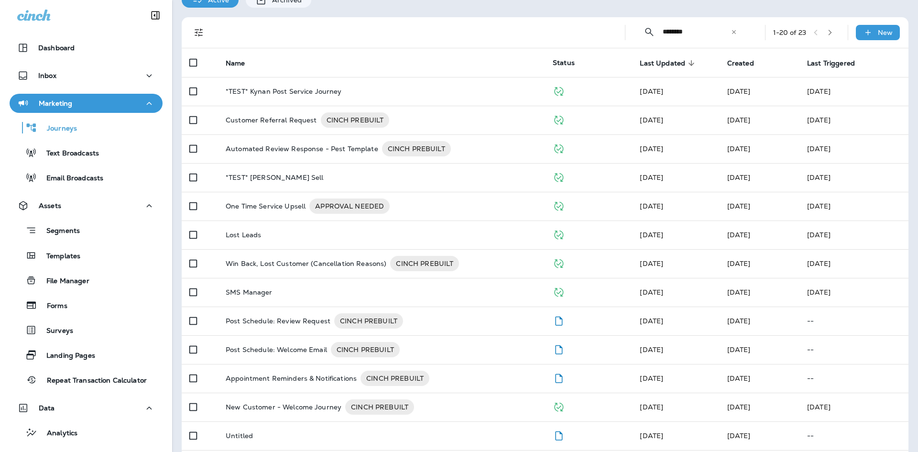
scroll to position [0, 0]
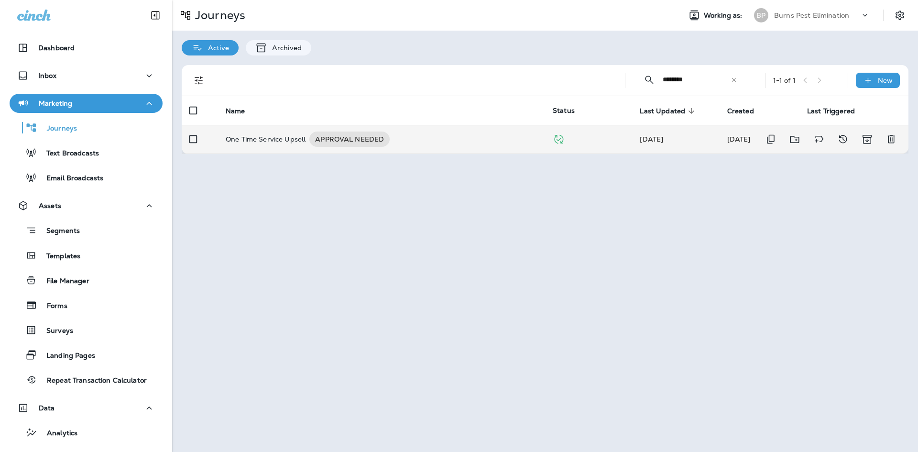
type input "********"
click at [433, 148] on td "One Time Service Upsell APPROVAL NEEDED" at bounding box center [381, 139] width 327 height 29
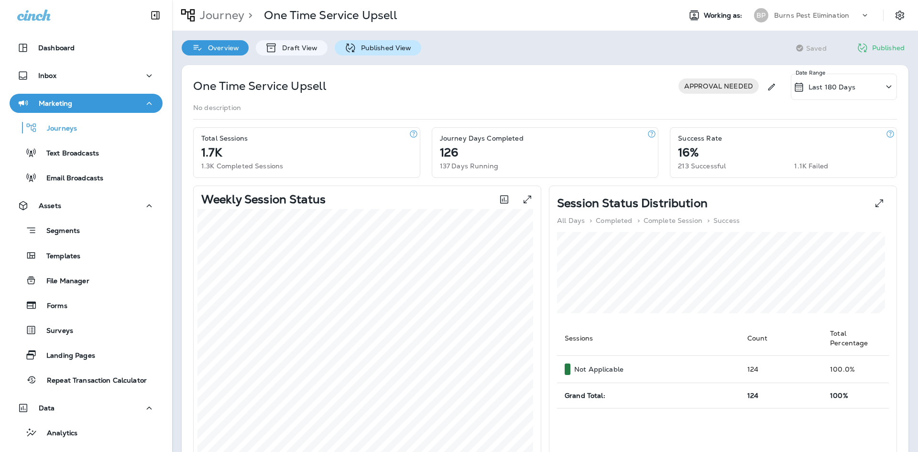
click at [372, 54] on div "Published View" at bounding box center [378, 47] width 87 height 15
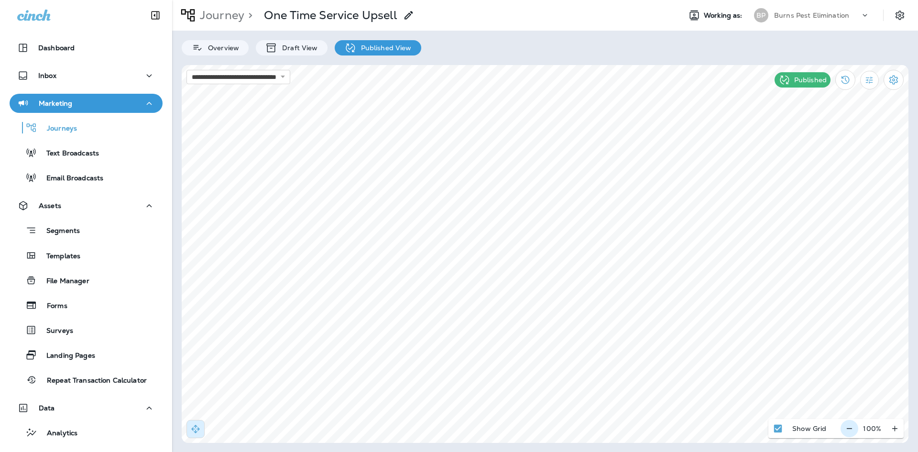
click at [843, 426] on button "button" at bounding box center [849, 428] width 18 height 17
click at [843, 426] on div "Show Grid 90 %" at bounding box center [837, 428] width 132 height 19
